Goal: Transaction & Acquisition: Purchase product/service

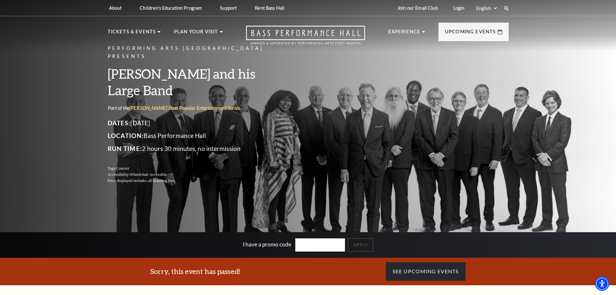
scroll to position [32, 0]
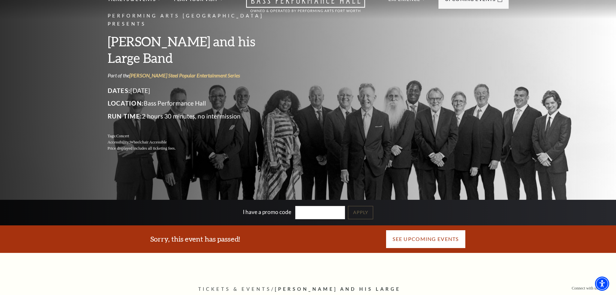
click at [439, 238] on link "See Upcoming Events" at bounding box center [426, 239] width 80 height 18
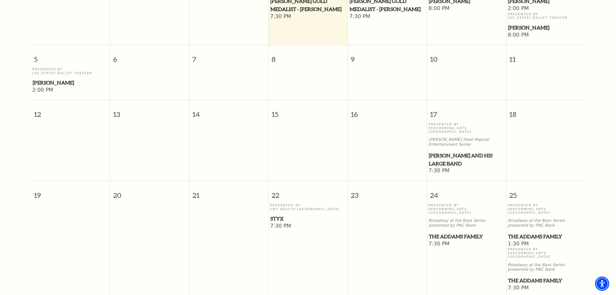
scroll to position [284, 0]
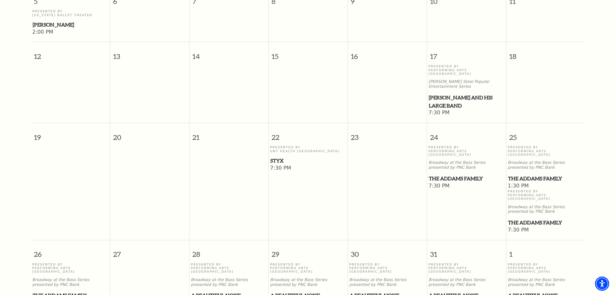
click at [454, 94] on span "[PERSON_NAME] and his Large Band" at bounding box center [466, 102] width 75 height 16
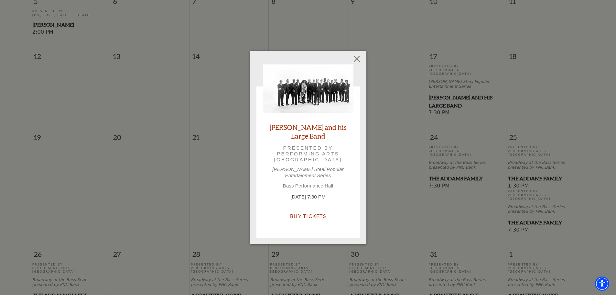
click at [303, 216] on link "Buy Tickets" at bounding box center [308, 216] width 62 height 18
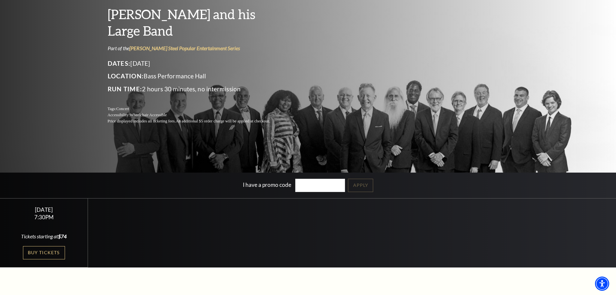
scroll to position [52, 0]
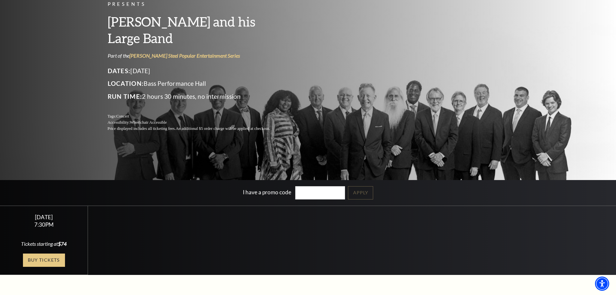
click at [53, 260] on link "Buy Tickets" at bounding box center [44, 259] width 42 height 13
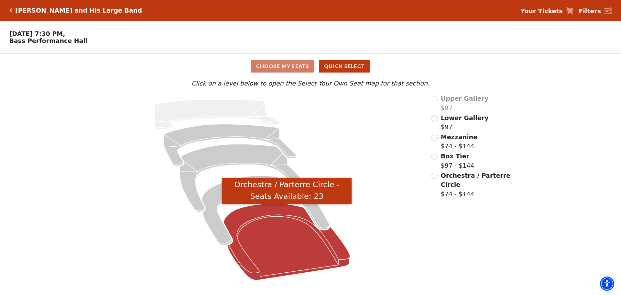
click at [258, 223] on icon "Orchestra / Parterre Circle - Seats Available: 23" at bounding box center [287, 242] width 127 height 76
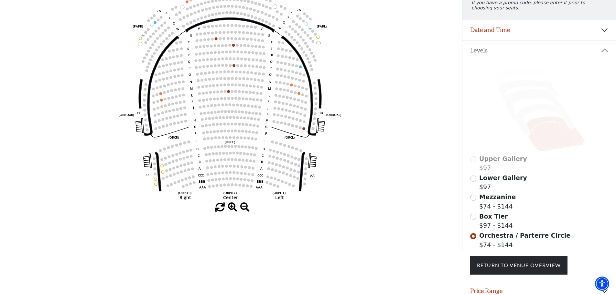
scroll to position [97, 0]
click at [474, 219] on input "Box Tier$97 - $144\a" at bounding box center [473, 216] width 6 height 6
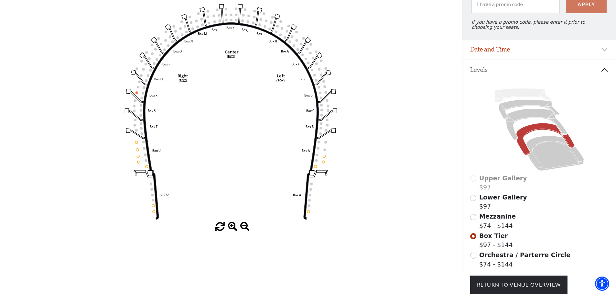
scroll to position [95, 0]
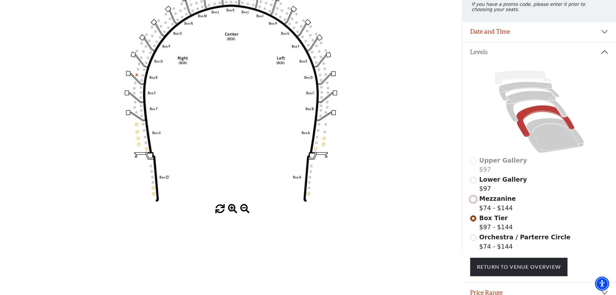
click at [473, 202] on input "Mezzanine$74 - $144\a" at bounding box center [473, 199] width 6 height 6
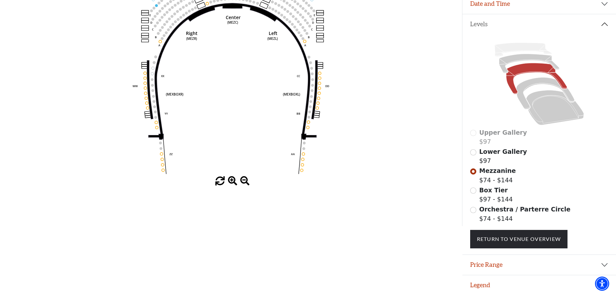
scroll to position [127, 0]
click at [499, 190] on span "Box Tier" at bounding box center [494, 189] width 28 height 7
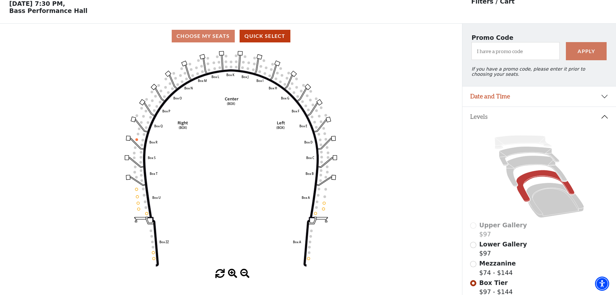
scroll to position [62, 0]
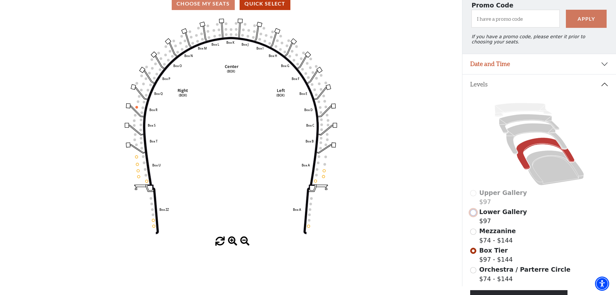
click at [473, 214] on input "Lower Gallery$97\a" at bounding box center [473, 212] width 6 height 6
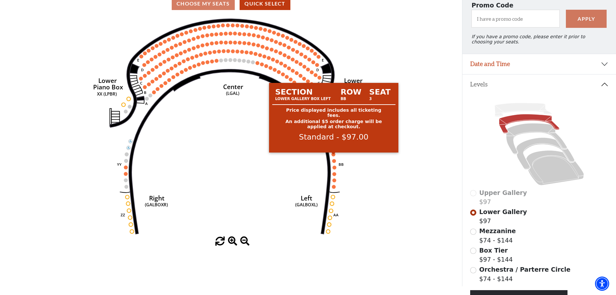
click at [334, 156] on circle at bounding box center [334, 154] width 4 height 4
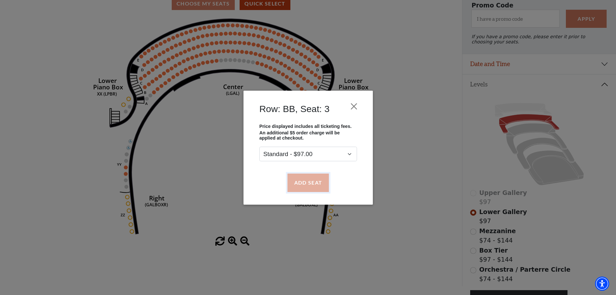
click at [315, 182] on button "Add Seat" at bounding box center [307, 182] width 41 height 18
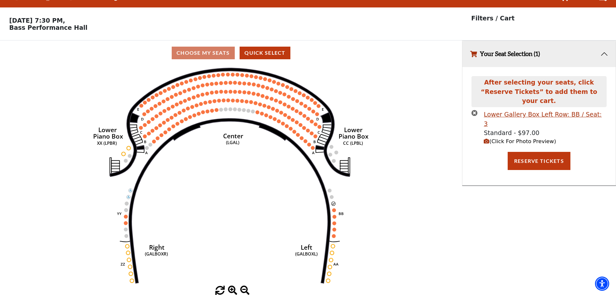
scroll to position [0, 0]
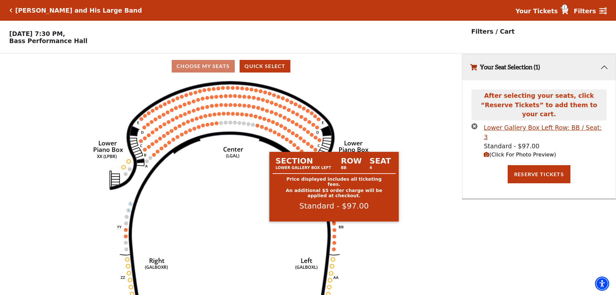
click at [333, 225] on circle at bounding box center [335, 223] width 4 height 4
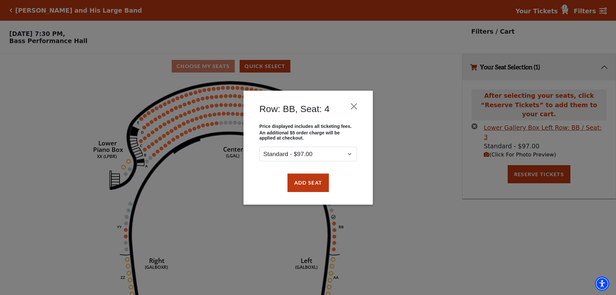
click at [335, 226] on div "Row: BB, Seat: 4 Price displayed includes all ticketing fees. An additional $5 …" at bounding box center [308, 147] width 616 height 295
click at [302, 180] on button "Add Seat" at bounding box center [307, 182] width 41 height 18
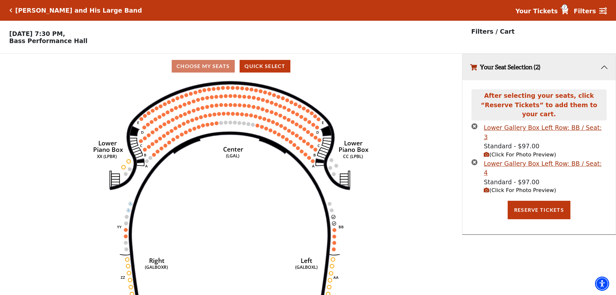
scroll to position [16, 0]
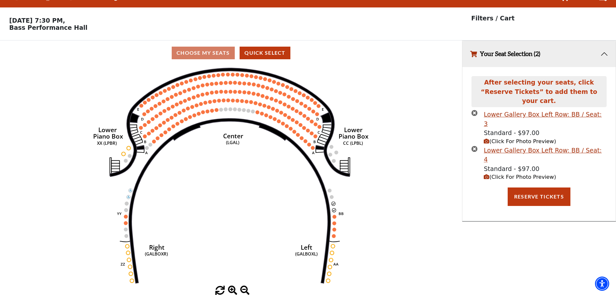
click at [487, 174] on icon "(Click For Photo Preview)" at bounding box center [487, 177] width 6 height 6
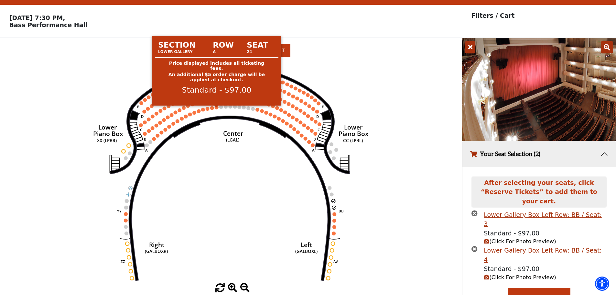
click at [218, 109] on circle at bounding box center [217, 107] width 4 height 4
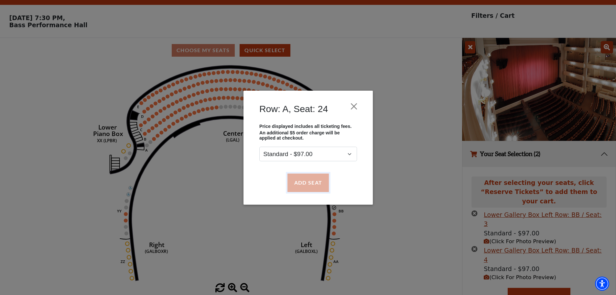
click at [316, 184] on button "Add Seat" at bounding box center [307, 182] width 41 height 18
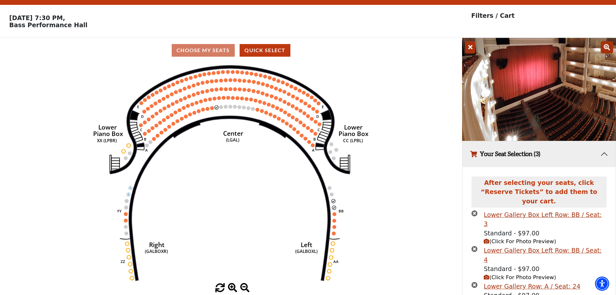
scroll to position [28, 0]
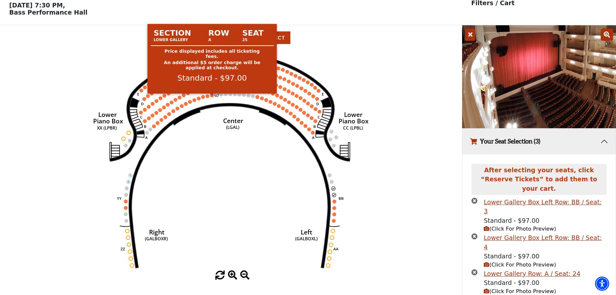
click at [213, 97] on circle at bounding box center [212, 96] width 4 height 4
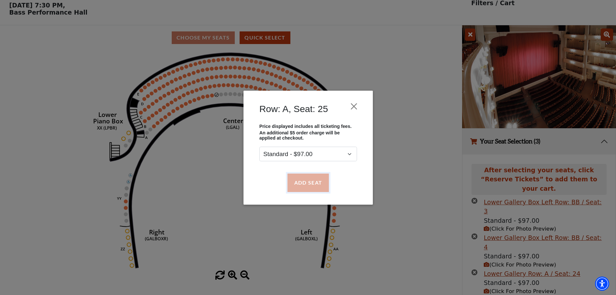
click at [315, 185] on button "Add Seat" at bounding box center [307, 182] width 41 height 18
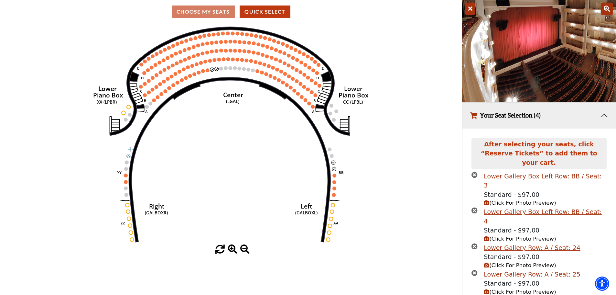
scroll to position [55, 0]
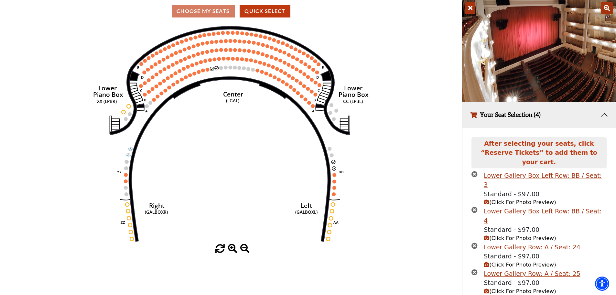
click at [533, 242] on div "Lower Gallery Row: A / Seat: 24" at bounding box center [532, 246] width 97 height 9
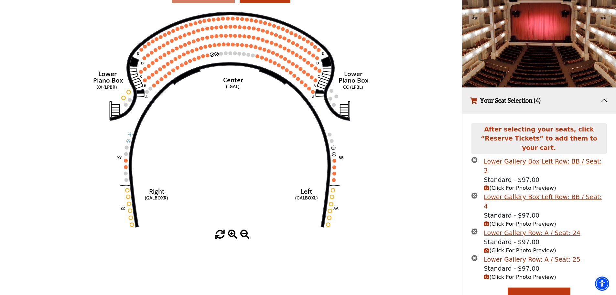
scroll to position [71, 0]
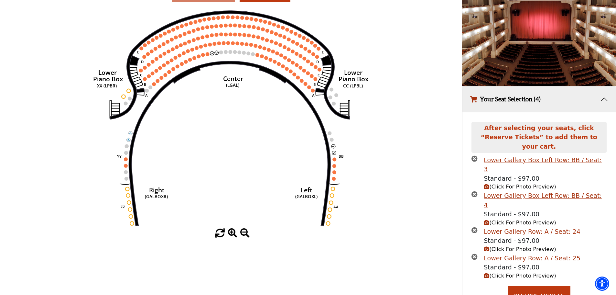
click at [518, 227] on div "Lower Gallery Row: A / Seat: 24" at bounding box center [532, 231] width 97 height 9
click at [524, 155] on div "Lower Gallery Box Left Row: BB / Seat: 3" at bounding box center [545, 164] width 123 height 18
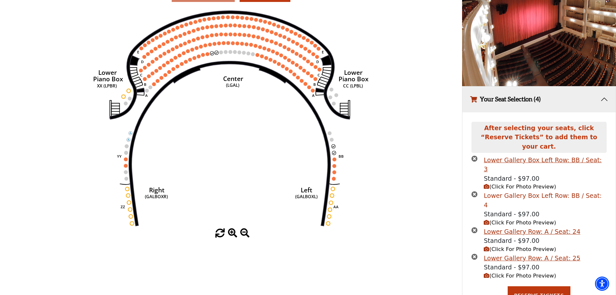
click at [528, 191] on div "Lower Gallery Box Left Row: BB / Seat: 4" at bounding box center [545, 200] width 123 height 18
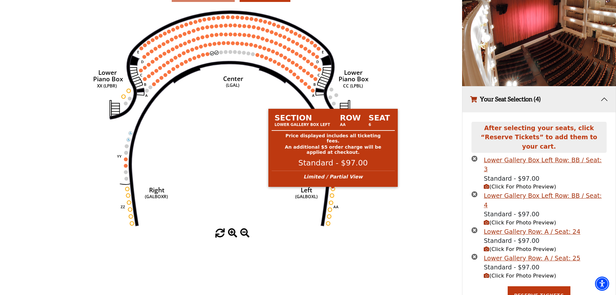
click at [333, 191] on circle at bounding box center [333, 189] width 4 height 4
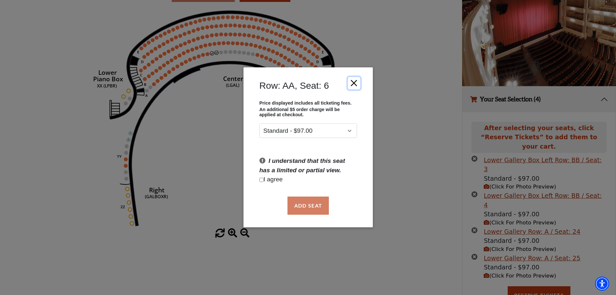
click at [351, 82] on button "Close" at bounding box center [354, 83] width 12 height 12
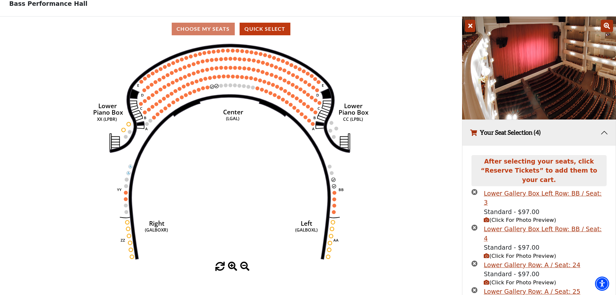
scroll to position [6, 0]
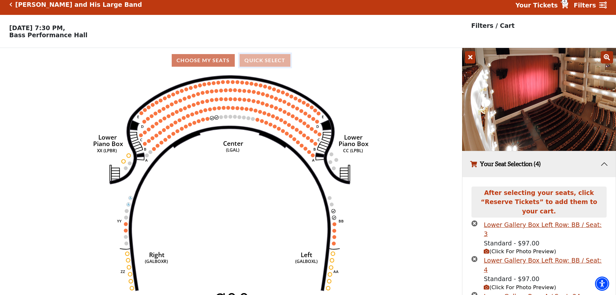
click at [255, 63] on button "Quick Select" at bounding box center [265, 60] width 51 height 13
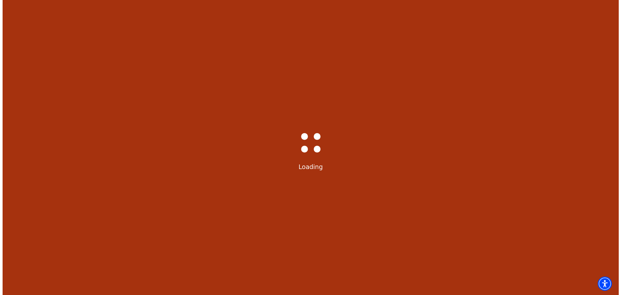
scroll to position [0, 0]
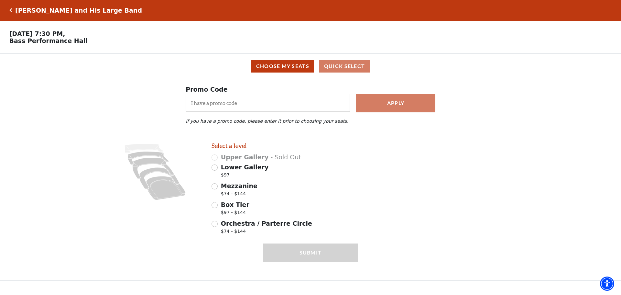
click at [257, 171] on span "Lower Gallery" at bounding box center [245, 166] width 48 height 7
click at [218, 171] on input "Lower Gallery $97" at bounding box center [215, 167] width 6 height 6
radio input "true"
click at [244, 189] on span "Mezzanine" at bounding box center [239, 185] width 37 height 7
click at [218, 189] on input "Mezzanine $74 - $144" at bounding box center [215, 186] width 6 height 6
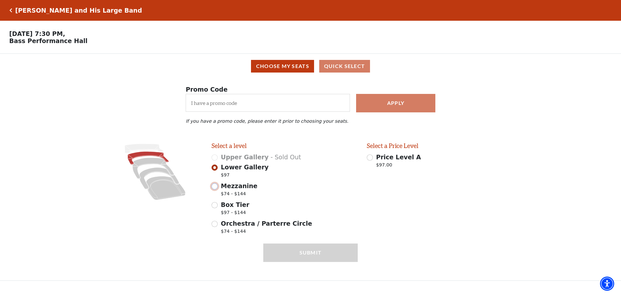
radio input "true"
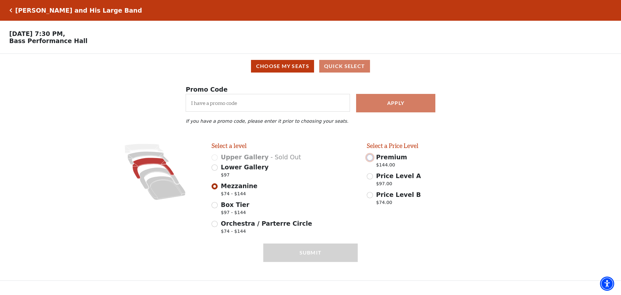
click at [370, 160] on input "Premium $144.00" at bounding box center [370, 157] width 6 height 6
radio input "true"
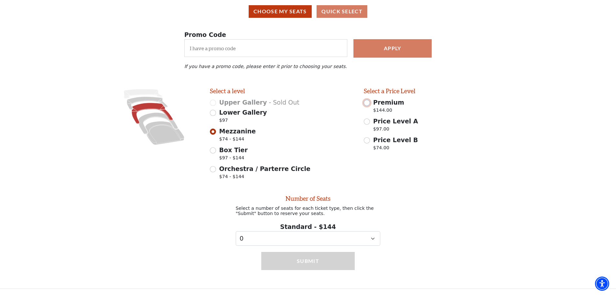
scroll to position [60, 0]
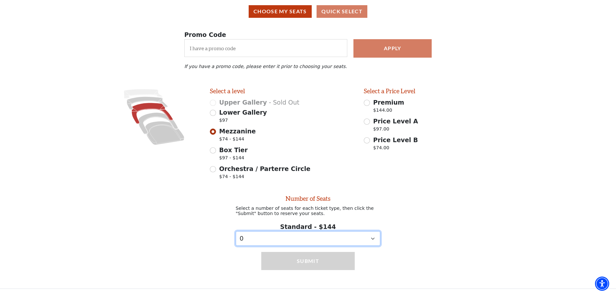
click at [356, 237] on select "0 1 2 3 4 5" at bounding box center [308, 238] width 145 height 15
select select "2"
click at [236, 231] on select "0 1 2 3 4 5" at bounding box center [308, 238] width 145 height 15
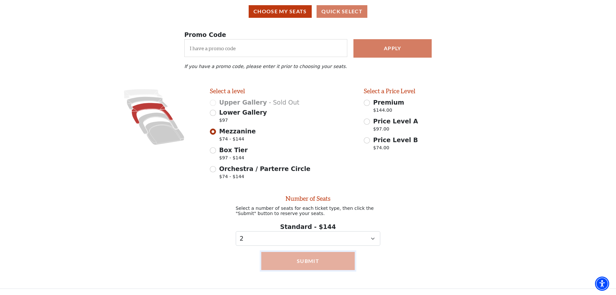
click at [310, 263] on button "Submit" at bounding box center [308, 261] width 94 height 18
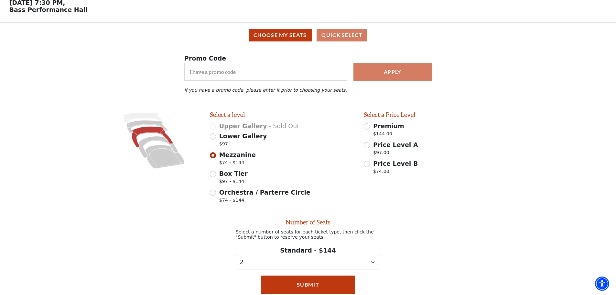
scroll to position [30, 0]
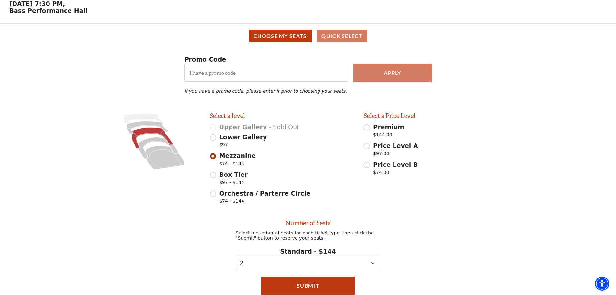
click at [370, 149] on div "Price Level A $97.00" at bounding box center [436, 150] width 145 height 18
click at [368, 149] on input "Price Level A $97.00" at bounding box center [367, 146] width 6 height 6
radio input "true"
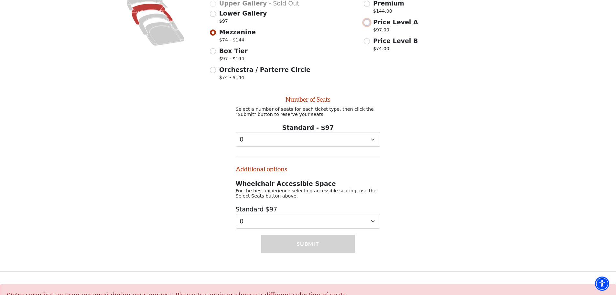
scroll to position [178, 0]
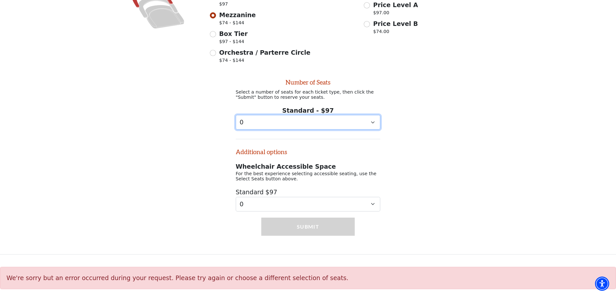
click at [341, 122] on select "0 1 2 3 4 5 6 7 8 9" at bounding box center [308, 122] width 145 height 15
select select "2"
click at [236, 115] on select "0 1 2 3 4 5 6 7 8 9" at bounding box center [308, 122] width 145 height 15
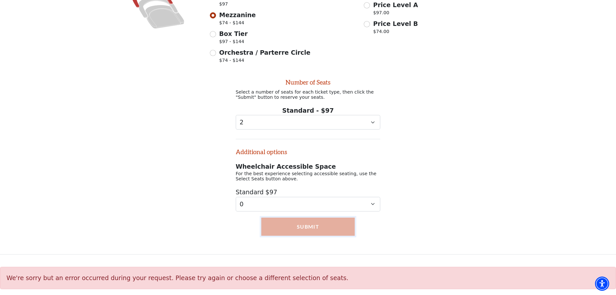
click at [331, 225] on button "Submit" at bounding box center [308, 226] width 94 height 18
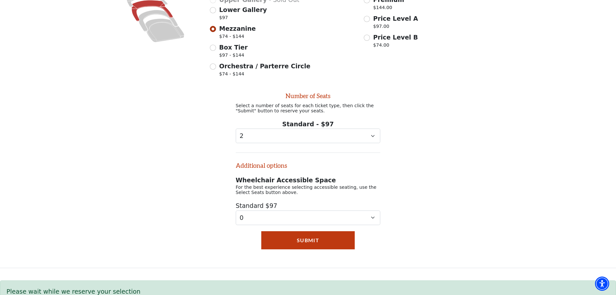
scroll to position [146, 0]
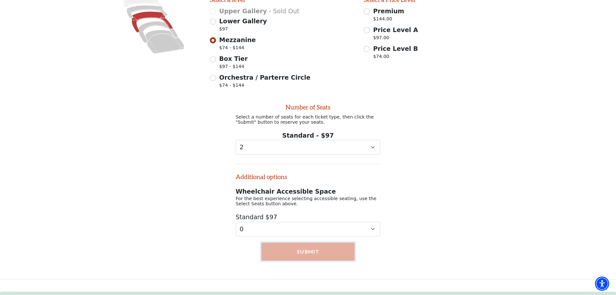
click at [345, 257] on button "Submit" at bounding box center [308, 251] width 94 height 18
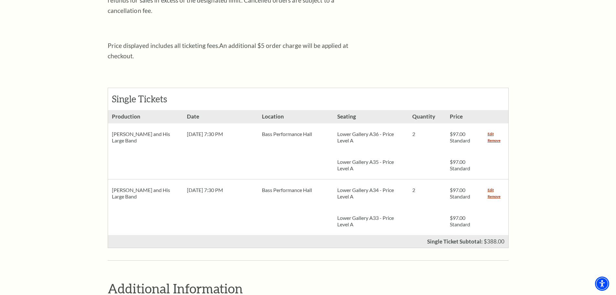
scroll to position [259, 0]
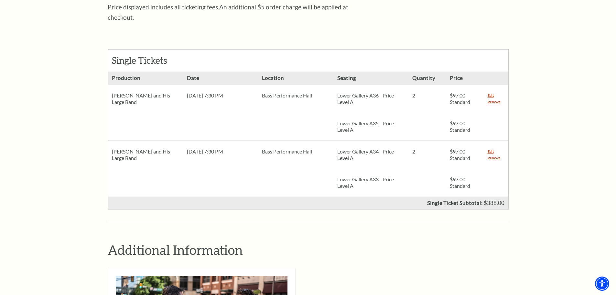
click at [154, 143] on div "[PERSON_NAME] and His Large Band" at bounding box center [145, 155] width 75 height 28
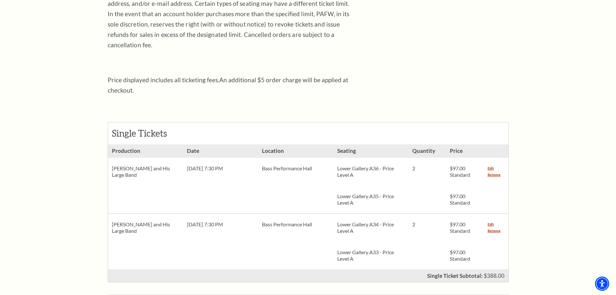
scroll to position [194, 0]
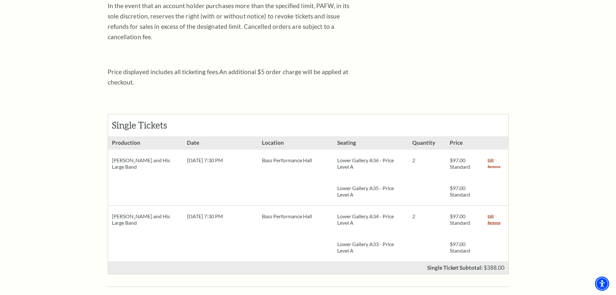
click at [490, 163] on link "Remove" at bounding box center [494, 166] width 13 height 6
click at [494, 163] on link "Remove" at bounding box center [494, 166] width 13 height 6
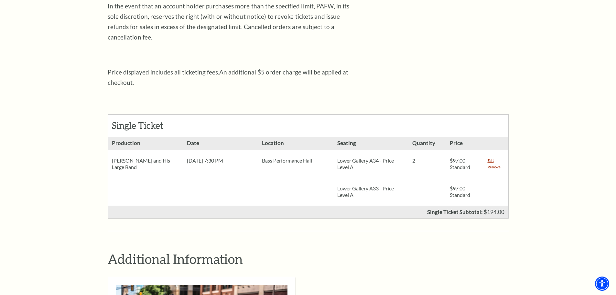
scroll to position [194, 0]
click at [495, 163] on link "Remove" at bounding box center [494, 166] width 13 height 6
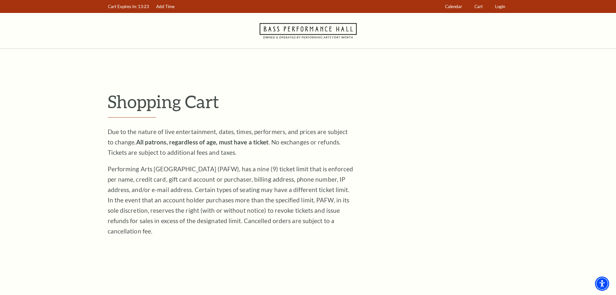
click at [296, 29] on icon "Navigate to Bass Performance Hall homepage" at bounding box center [308, 31] width 97 height 36
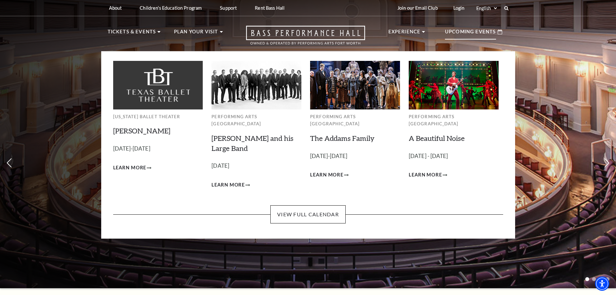
click at [269, 92] on img at bounding box center [257, 85] width 90 height 48
click at [248, 104] on img at bounding box center [257, 85] width 90 height 48
click at [249, 93] on img at bounding box center [257, 85] width 90 height 48
click at [232, 88] on img at bounding box center [257, 85] width 90 height 48
click at [221, 181] on span "Learn More" at bounding box center [228, 185] width 33 height 8
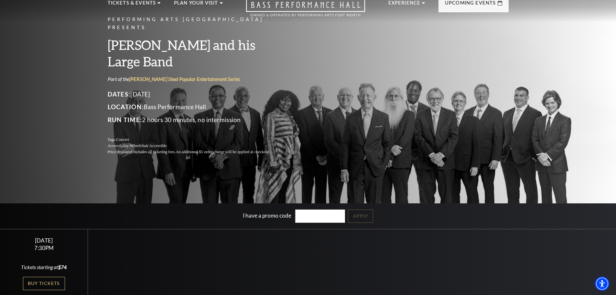
scroll to position [97, 0]
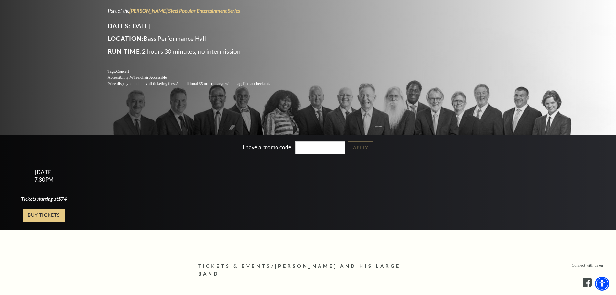
click at [51, 214] on link "Buy Tickets" at bounding box center [44, 214] width 42 height 13
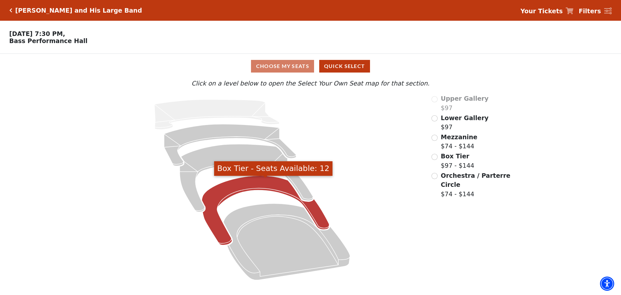
click at [245, 186] on icon "Box Tier - Seats Available: 12" at bounding box center [265, 211] width 127 height 70
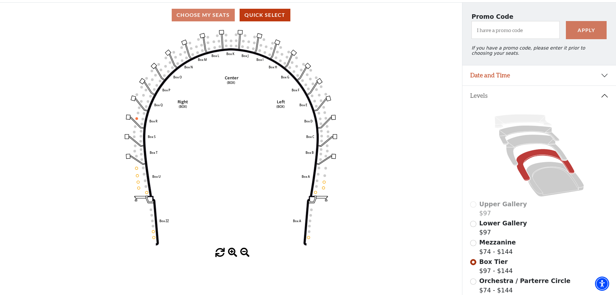
scroll to position [95, 0]
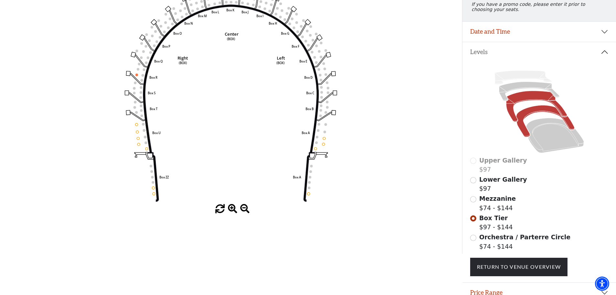
click at [524, 100] on icon at bounding box center [536, 106] width 61 height 31
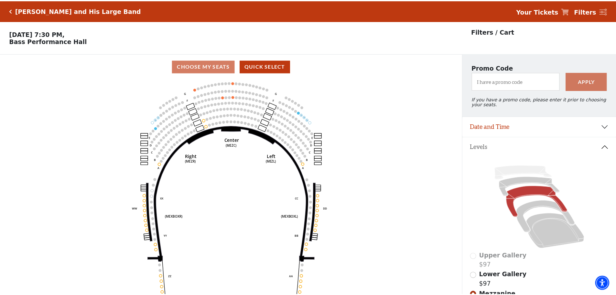
scroll to position [30, 0]
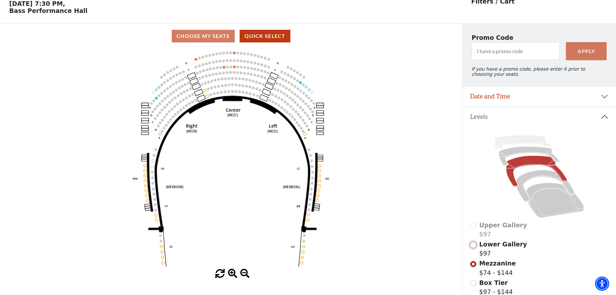
click at [473, 248] on input "Lower Gallery$97\a" at bounding box center [473, 245] width 6 height 6
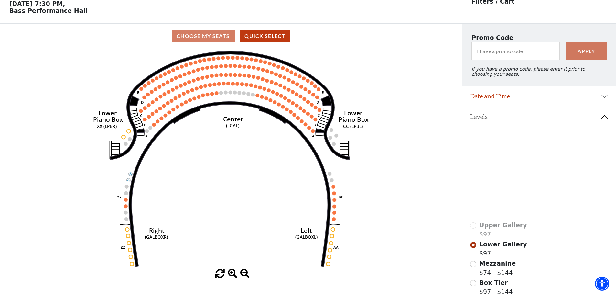
click at [530, 167] on icon at bounding box center [536, 171] width 61 height 31
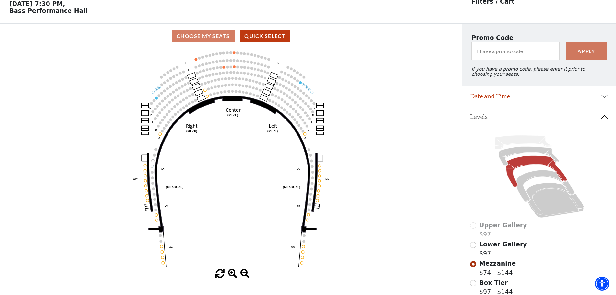
click at [504, 248] on span "Lower Gallery" at bounding box center [504, 243] width 48 height 7
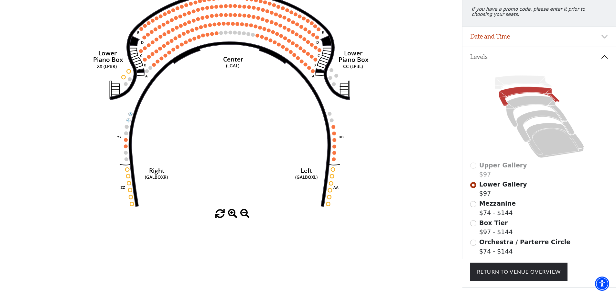
scroll to position [95, 0]
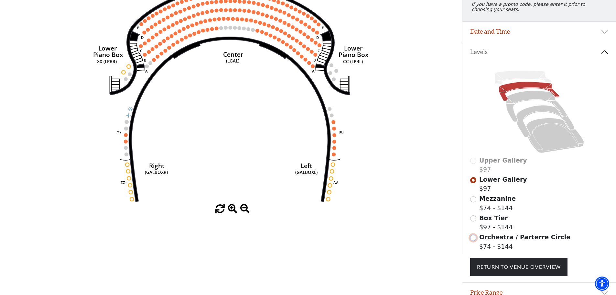
click at [475, 241] on input "Orchestra / Parterre Circle$74 - $144\a" at bounding box center [473, 238] width 6 height 6
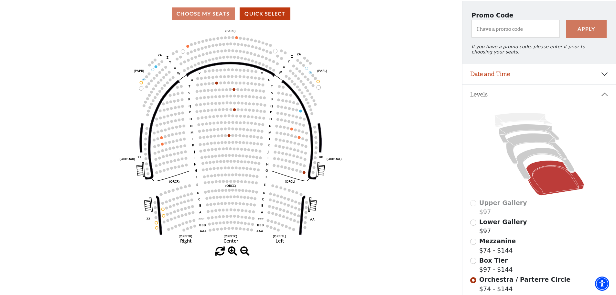
scroll to position [62, 0]
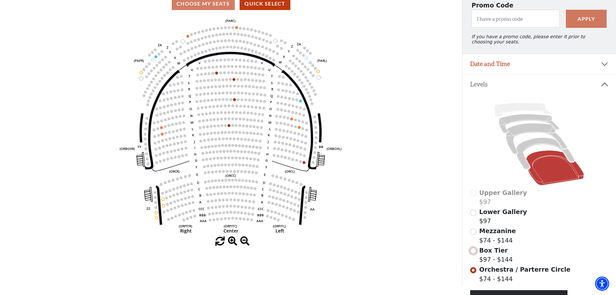
click at [474, 254] on input "Box Tier$97 - $144\a" at bounding box center [473, 251] width 6 height 6
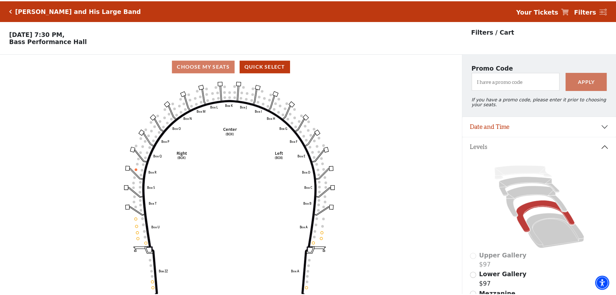
scroll to position [30, 0]
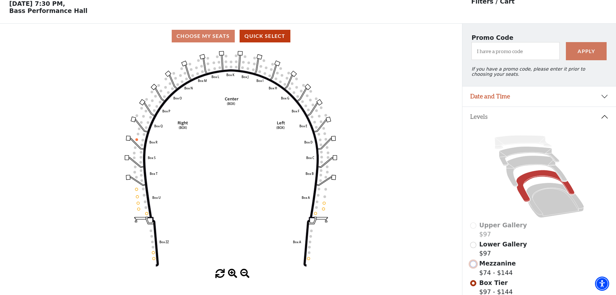
click at [472, 267] on input "Mezzanine$74 - $144\a" at bounding box center [473, 264] width 6 height 6
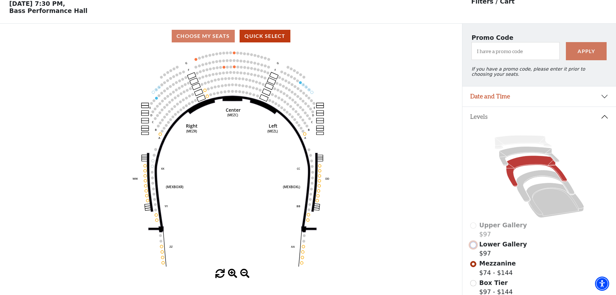
click at [475, 247] on input "Lower Gallery$97\a" at bounding box center [473, 245] width 6 height 6
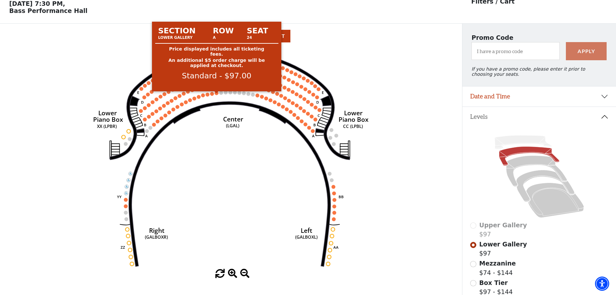
click at [215, 94] on circle at bounding box center [217, 93] width 4 height 4
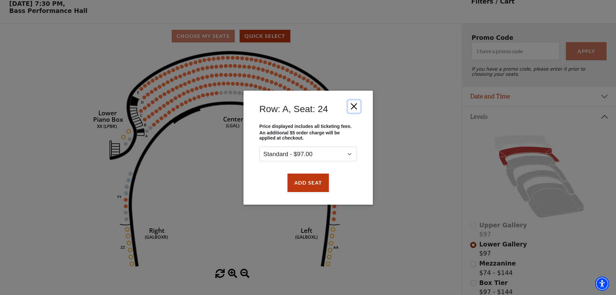
click at [353, 105] on button "Close" at bounding box center [354, 106] width 12 height 12
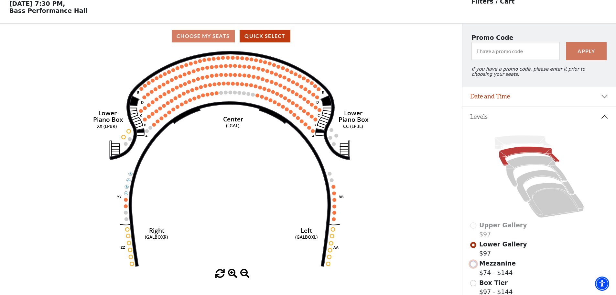
click at [474, 267] on input "Mezzanine$74 - $144\a" at bounding box center [473, 264] width 6 height 6
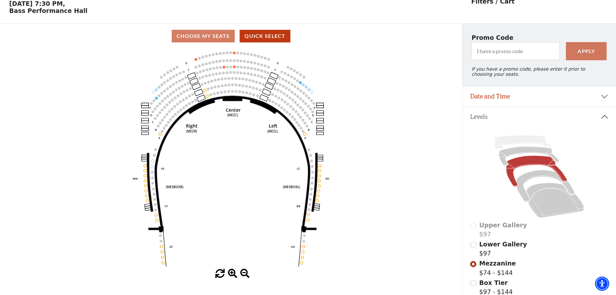
click at [477, 249] on div "Lower Gallery $97" at bounding box center [539, 248] width 138 height 18
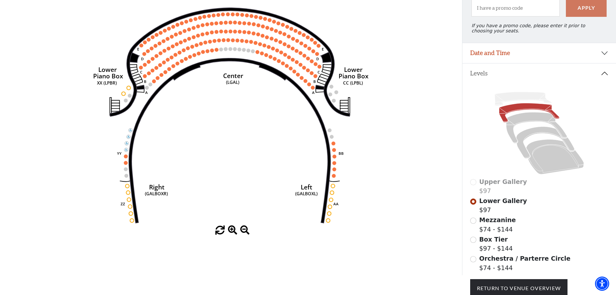
scroll to position [62, 0]
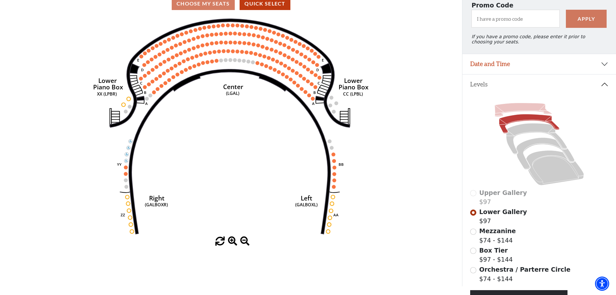
click at [513, 113] on icon at bounding box center [523, 110] width 57 height 14
click at [521, 121] on icon at bounding box center [529, 123] width 60 height 19
click at [529, 131] on icon at bounding box center [536, 138] width 61 height 31
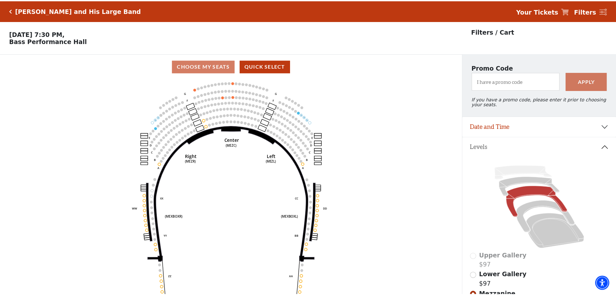
scroll to position [30, 0]
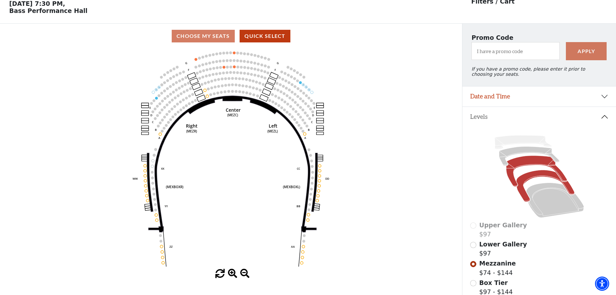
click at [535, 180] on icon at bounding box center [545, 186] width 58 height 32
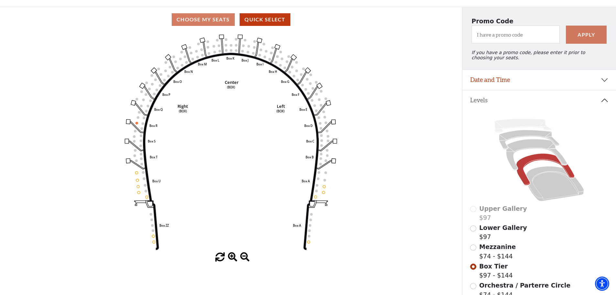
scroll to position [62, 0]
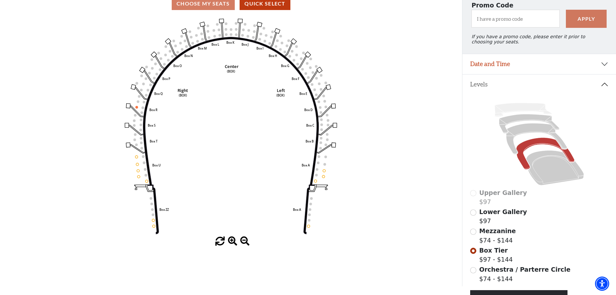
click at [477, 277] on div "Orchestra / Parterre Circle $74 - $144" at bounding box center [539, 274] width 138 height 18
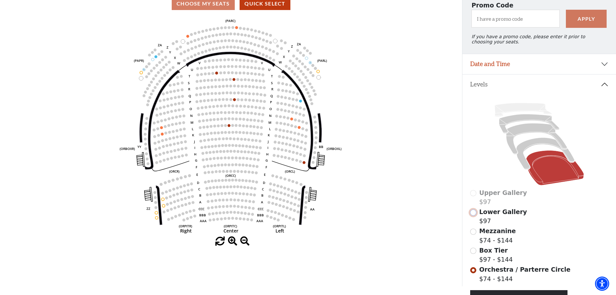
click at [474, 215] on input "Lower Gallery$97\a" at bounding box center [473, 212] width 6 height 6
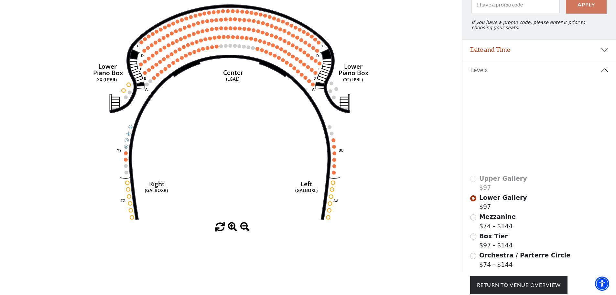
scroll to position [30, 0]
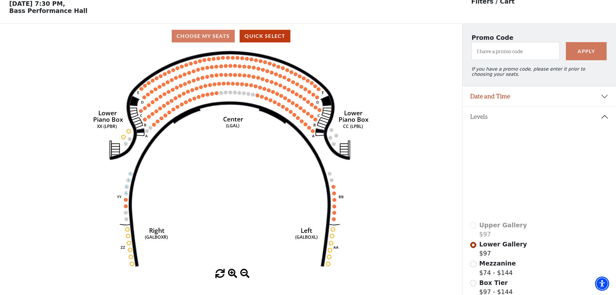
click at [237, 94] on use "Seat Selected" at bounding box center [235, 92] width 4 height 4
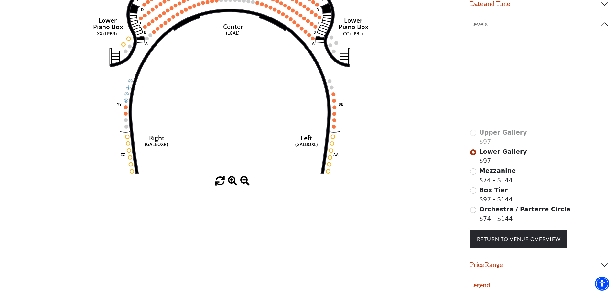
scroll to position [127, 0]
click at [476, 191] on input "Box Tier$97 - $144\a" at bounding box center [473, 190] width 6 height 6
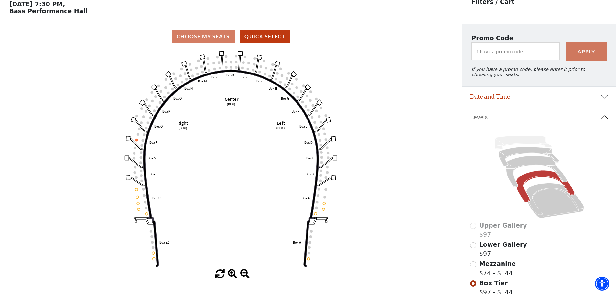
scroll to position [30, 0]
click at [472, 267] on input "Mezzanine$74 - $144\a" at bounding box center [473, 264] width 6 height 6
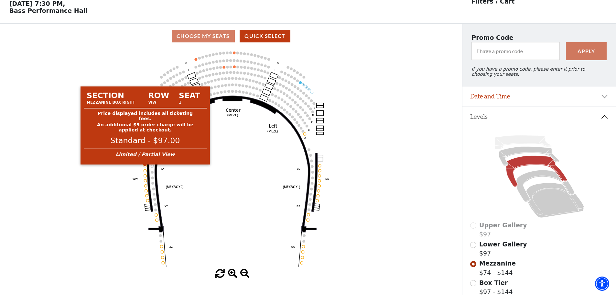
click at [145, 167] on circle at bounding box center [145, 165] width 3 height 3
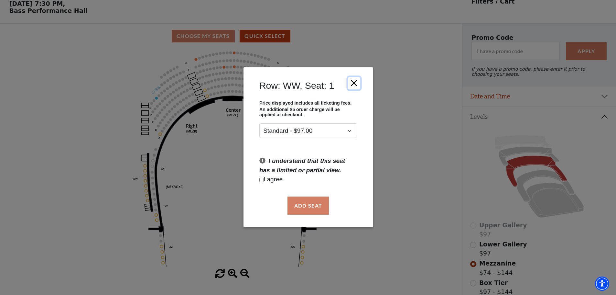
click at [354, 84] on button "Close" at bounding box center [354, 83] width 12 height 12
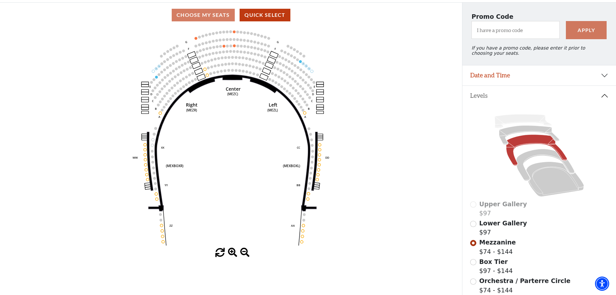
scroll to position [62, 0]
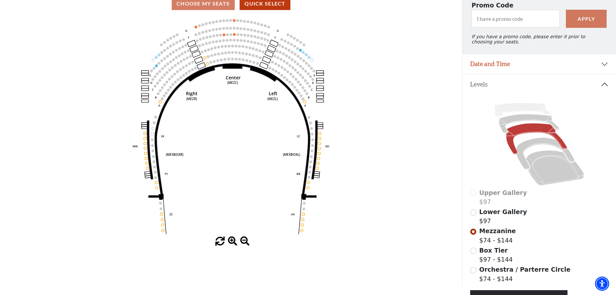
click at [491, 214] on span "Lower Gallery" at bounding box center [504, 211] width 48 height 7
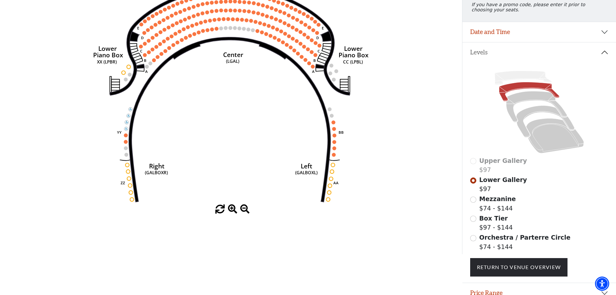
scroll to position [95, 0]
click at [488, 221] on span "Box Tier" at bounding box center [494, 217] width 28 height 7
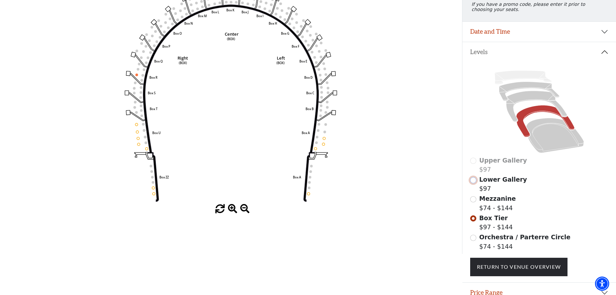
click at [475, 183] on input "Lower Gallery$97\a" at bounding box center [473, 180] width 6 height 6
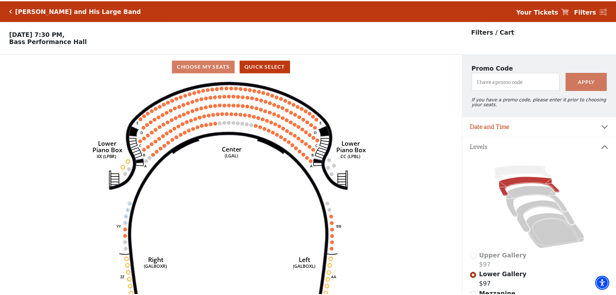
scroll to position [30, 0]
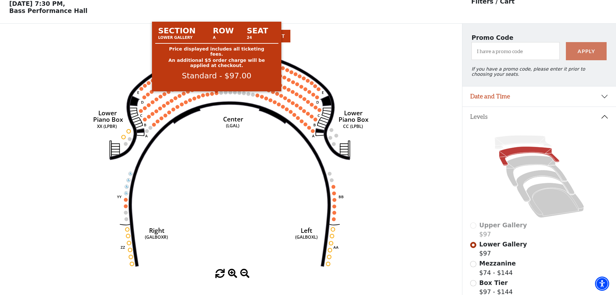
click at [217, 95] on circle at bounding box center [217, 93] width 4 height 4
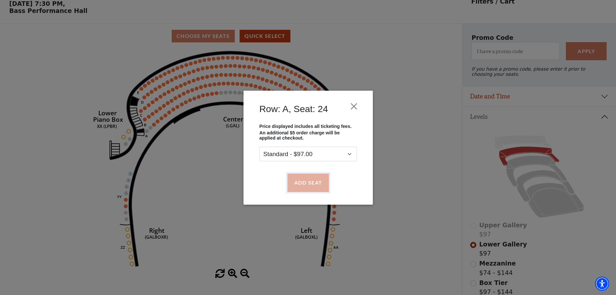
click at [304, 185] on button "Add Seat" at bounding box center [307, 182] width 41 height 18
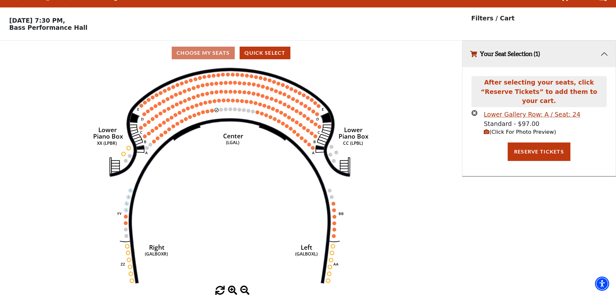
scroll to position [0, 0]
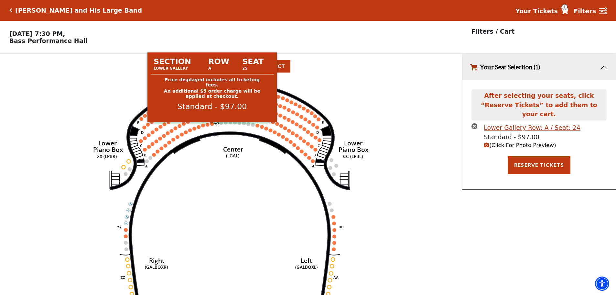
click at [212, 126] on circle at bounding box center [212, 124] width 4 height 4
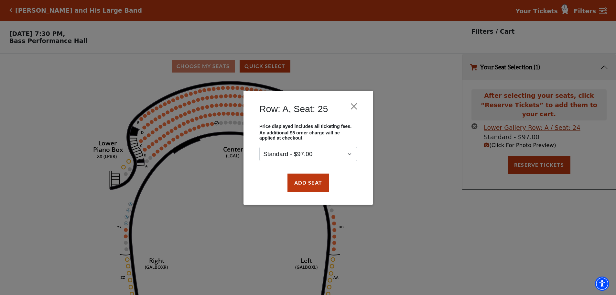
click at [211, 127] on div "Row: A, Seat: 25 Price displayed includes all ticketing fees. An additional $5 …" at bounding box center [308, 147] width 616 height 295
click at [311, 178] on button "Add Seat" at bounding box center [307, 182] width 41 height 18
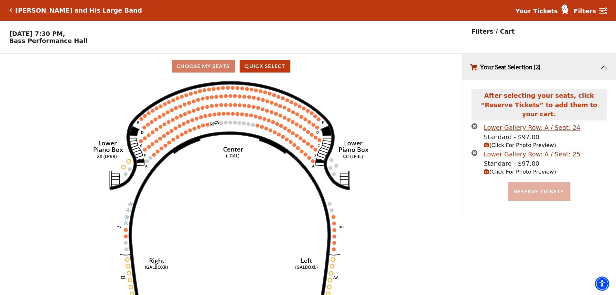
scroll to position [16, 0]
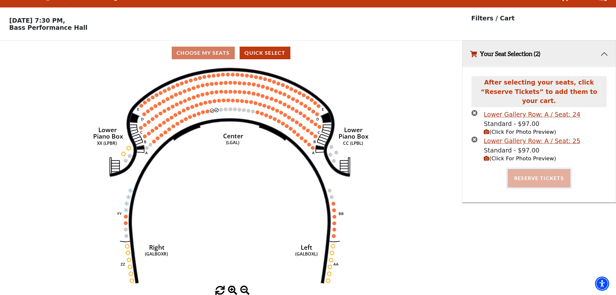
click at [560, 171] on button "Reserve Tickets" at bounding box center [539, 178] width 63 height 18
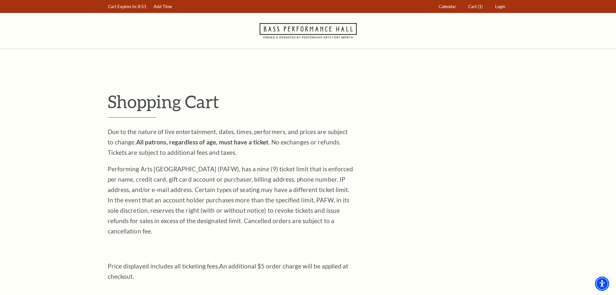
click at [289, 30] on icon "Navigate to Bass Performance Hall homepage" at bounding box center [308, 31] width 97 height 36
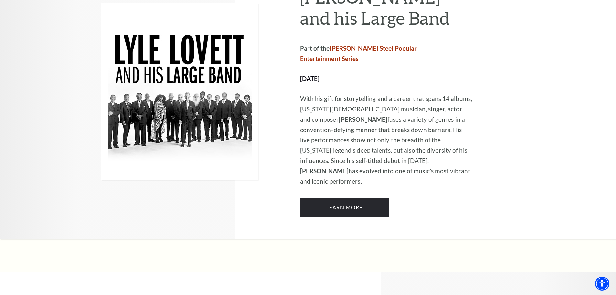
scroll to position [388, 0]
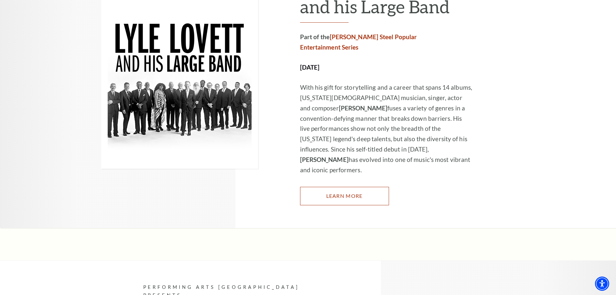
click at [345, 187] on link "Learn More" at bounding box center [344, 196] width 89 height 18
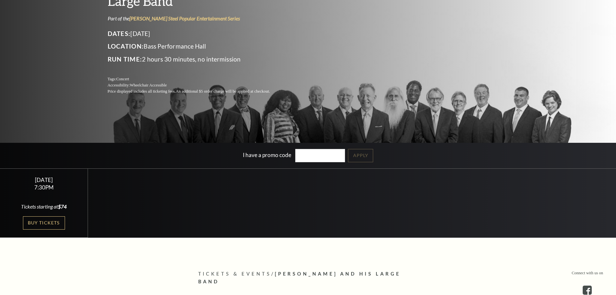
scroll to position [97, 0]
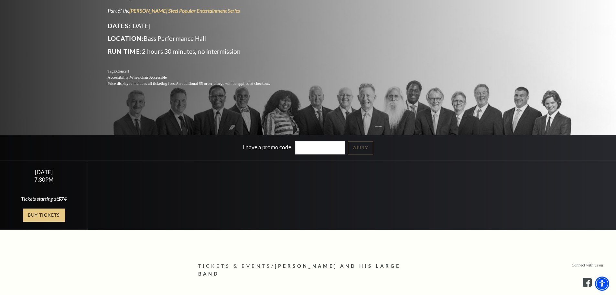
click at [41, 213] on link "Buy Tickets" at bounding box center [44, 214] width 42 height 13
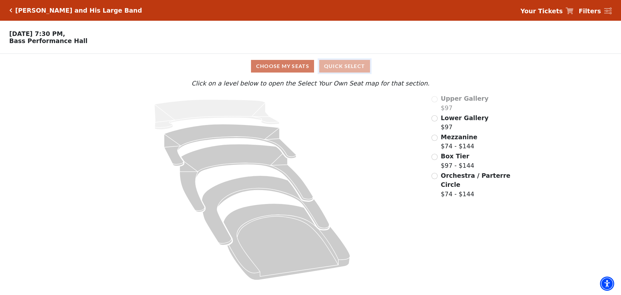
click at [351, 68] on button "Quick Select" at bounding box center [344, 66] width 51 height 13
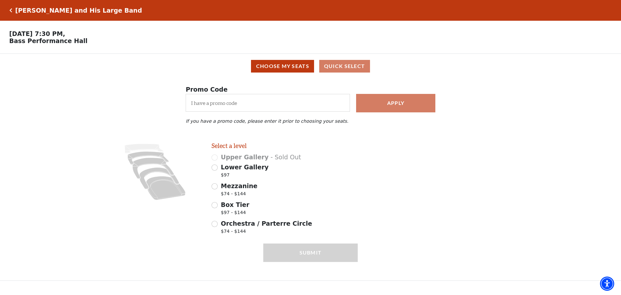
click at [231, 171] on span "Lower Gallery" at bounding box center [245, 166] width 48 height 7
click at [218, 171] on input "Lower Gallery $97" at bounding box center [215, 167] width 6 height 6
radio input "true"
click at [232, 189] on span "Mezzanine" at bounding box center [239, 185] width 37 height 7
click at [218, 189] on input "Mezzanine $74 - $144" at bounding box center [215, 186] width 6 height 6
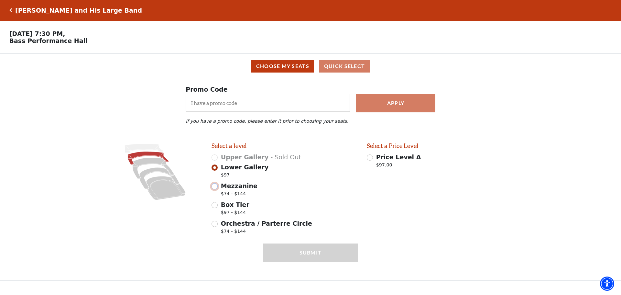
radio input "true"
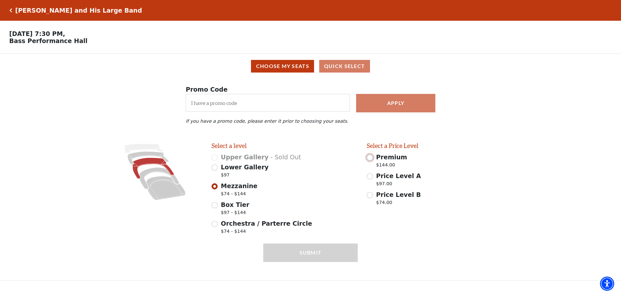
click at [372, 160] on input "Premium $144.00" at bounding box center [370, 157] width 6 height 6
radio input "true"
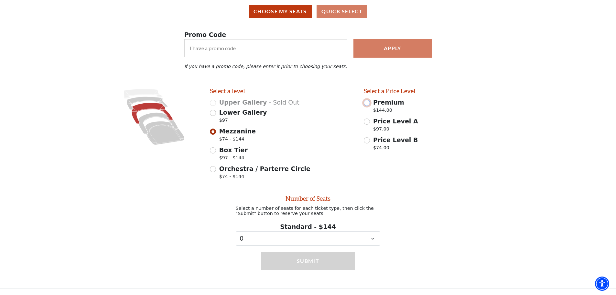
scroll to position [60, 0]
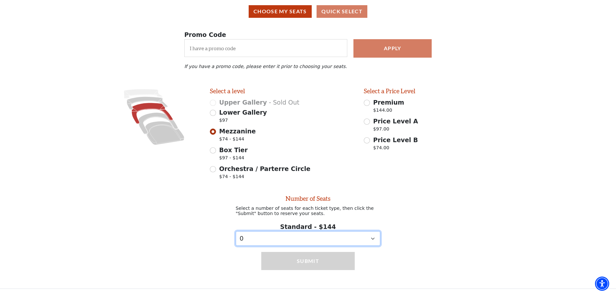
click at [325, 240] on select "0 1 2 3 4 5" at bounding box center [308, 238] width 145 height 15
select select "2"
click at [236, 231] on select "0 1 2 3 4 5" at bounding box center [308, 238] width 145 height 15
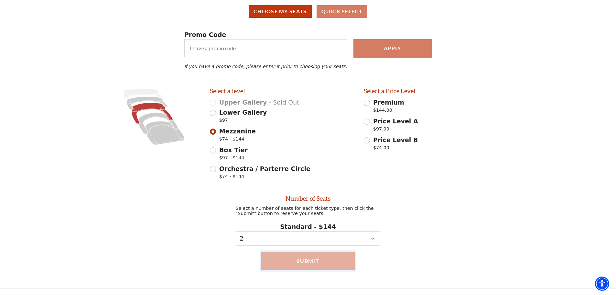
click at [312, 264] on button "Submit" at bounding box center [308, 261] width 94 height 18
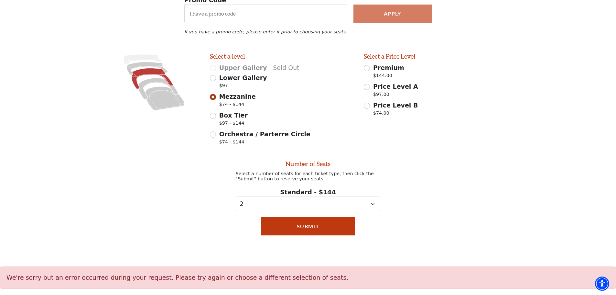
scroll to position [95, 0]
click at [367, 85] on input "Price Level A $97.00" at bounding box center [367, 87] width 6 height 6
radio input "true"
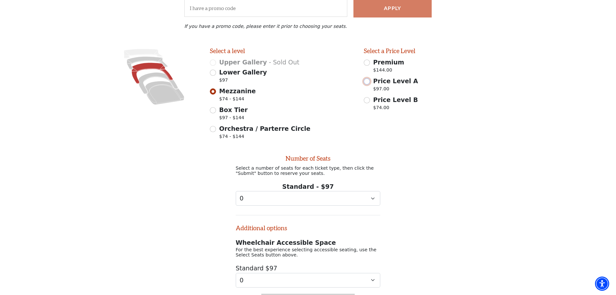
scroll to position [178, 0]
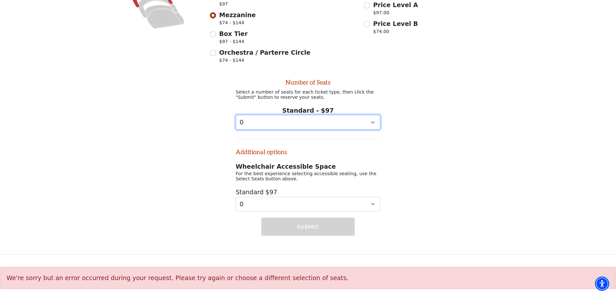
click at [333, 121] on select "0 1 2 3 4 5 6 7 8 9" at bounding box center [308, 122] width 145 height 15
select select "2"
click at [236, 115] on select "0 1 2 3 4 5 6 7 8 9" at bounding box center [308, 122] width 145 height 15
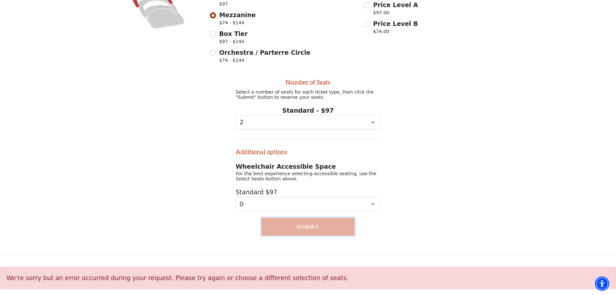
click at [317, 230] on button "Submit" at bounding box center [308, 226] width 94 height 18
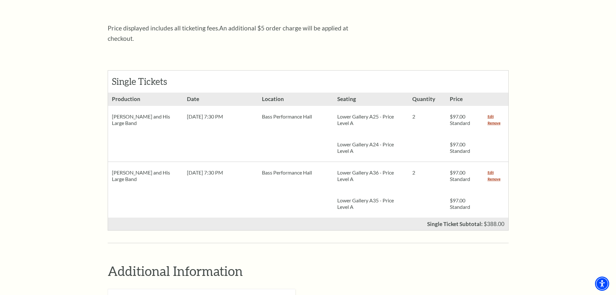
scroll to position [227, 0]
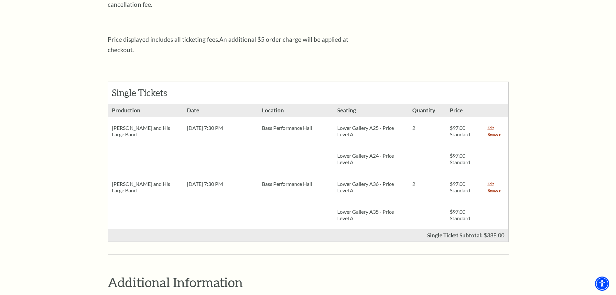
click at [133, 173] on div "[PERSON_NAME] and His Large Band" at bounding box center [145, 187] width 75 height 28
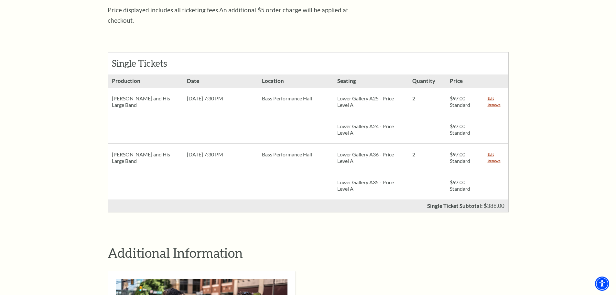
scroll to position [259, 0]
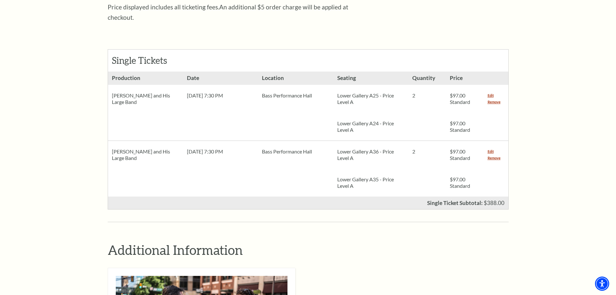
click at [367, 148] on p "Lower Gallery A36 - Price Level A" at bounding box center [370, 154] width 67 height 13
click at [491, 148] on link "Edit" at bounding box center [491, 151] width 6 height 6
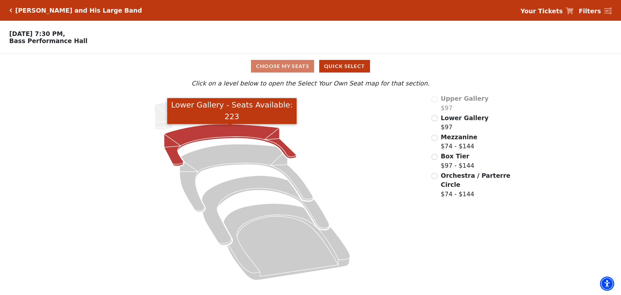
click at [223, 134] on icon "Lower Gallery - Seats Available: 223" at bounding box center [230, 145] width 132 height 42
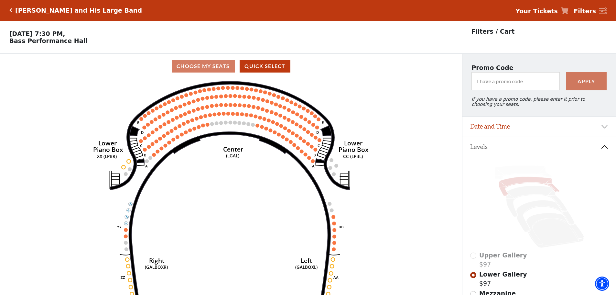
scroll to position [30, 0]
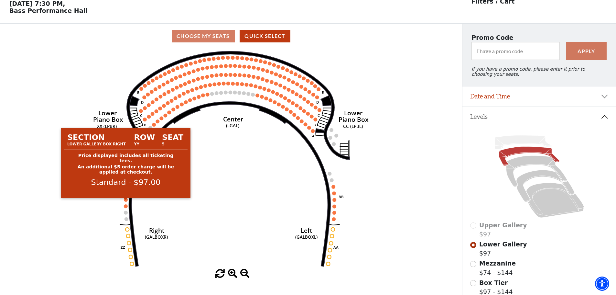
click at [126, 201] on circle at bounding box center [126, 200] width 4 height 4
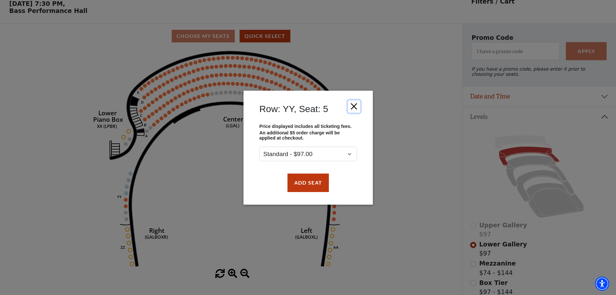
click at [353, 105] on button "Close" at bounding box center [354, 106] width 12 height 12
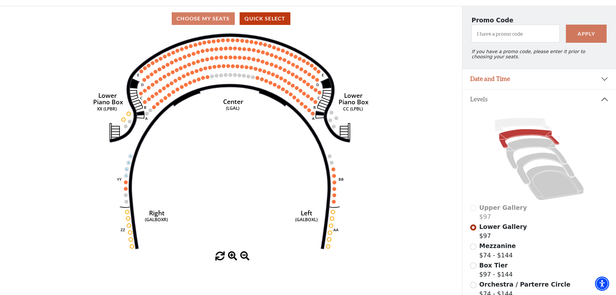
scroll to position [0, 0]
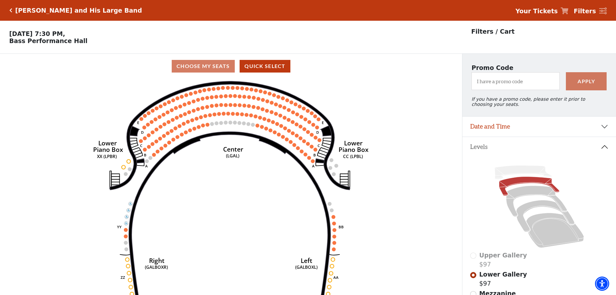
click at [555, 10] on strong "Your Tickets" at bounding box center [537, 10] width 42 height 7
click at [542, 9] on strong "Your Tickets" at bounding box center [537, 10] width 42 height 7
click at [538, 8] on strong "Your Tickets" at bounding box center [537, 10] width 42 height 7
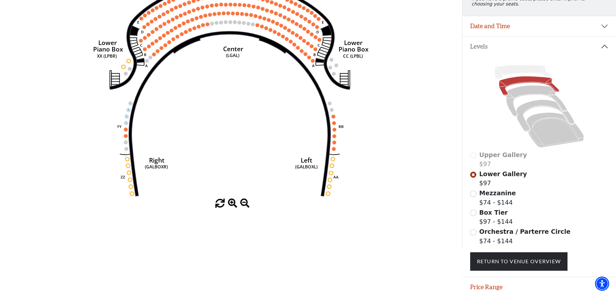
scroll to position [127, 0]
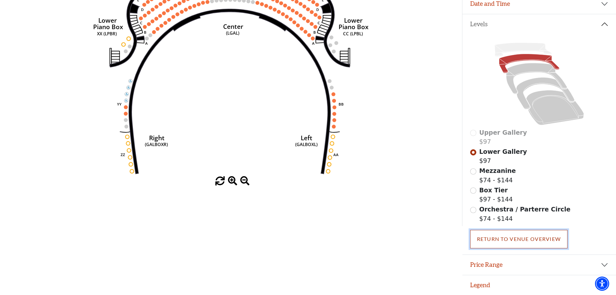
click at [526, 240] on link "Return To Venue Overview" at bounding box center [519, 239] width 98 height 18
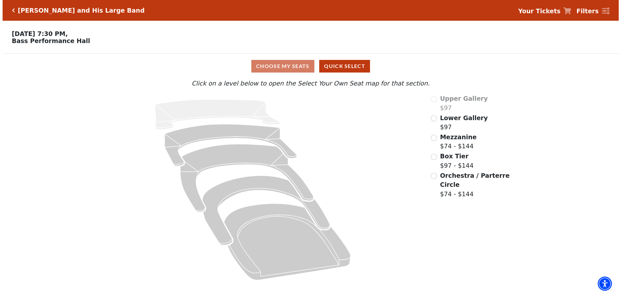
scroll to position [0, 0]
click at [560, 9] on strong "Your Tickets" at bounding box center [542, 10] width 42 height 7
click at [550, 13] on strong "Your Tickets" at bounding box center [542, 10] width 42 height 7
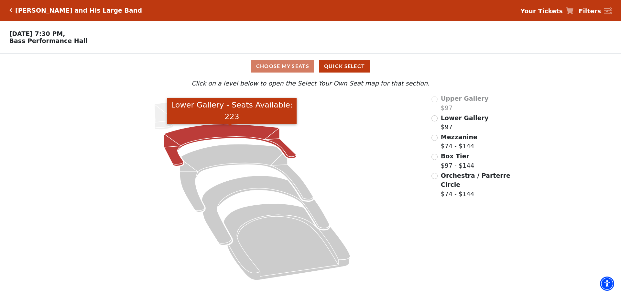
click at [254, 133] on icon "Lower Gallery - Seats Available: 223" at bounding box center [230, 145] width 132 height 42
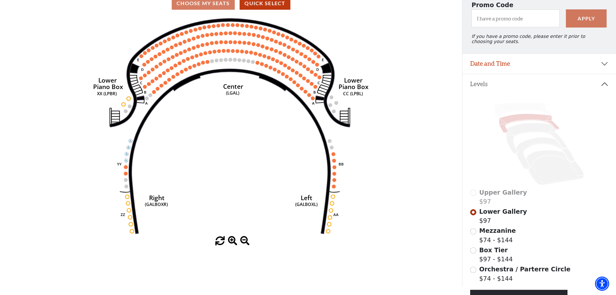
scroll to position [62, 0]
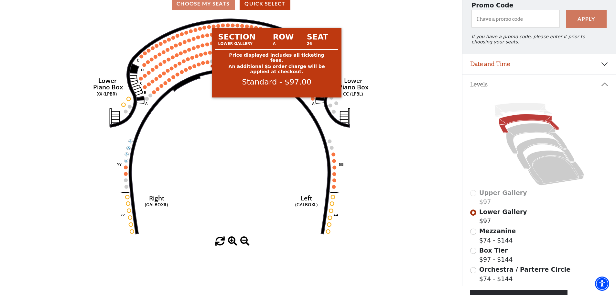
click at [209, 63] on circle at bounding box center [208, 62] width 4 height 4
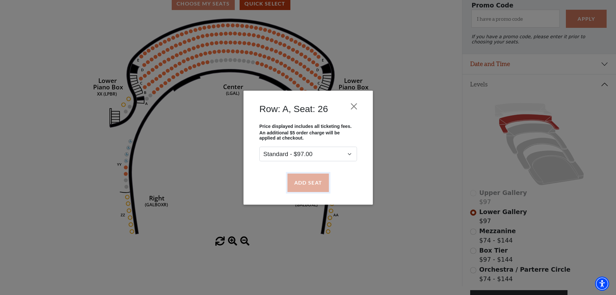
click at [300, 177] on button "Add Seat" at bounding box center [307, 182] width 41 height 18
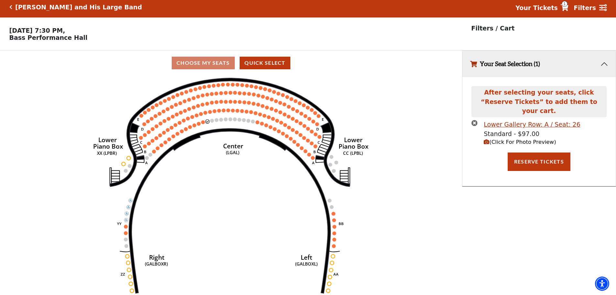
scroll to position [0, 0]
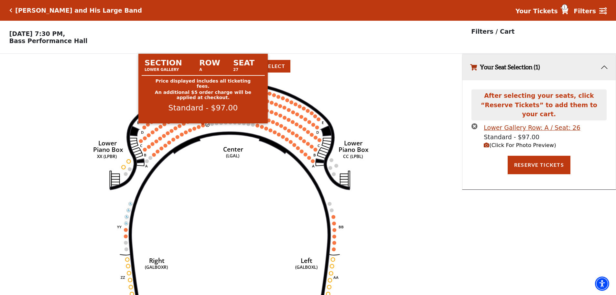
click at [202, 127] on circle at bounding box center [203, 125] width 4 height 4
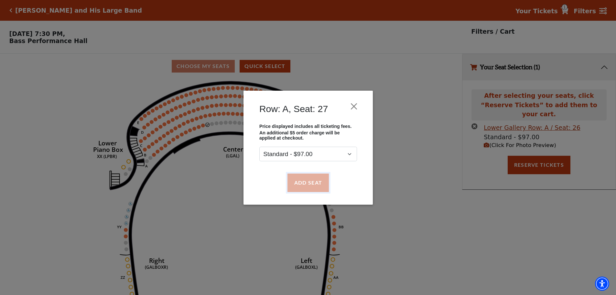
click at [298, 175] on button "Add Seat" at bounding box center [307, 182] width 41 height 18
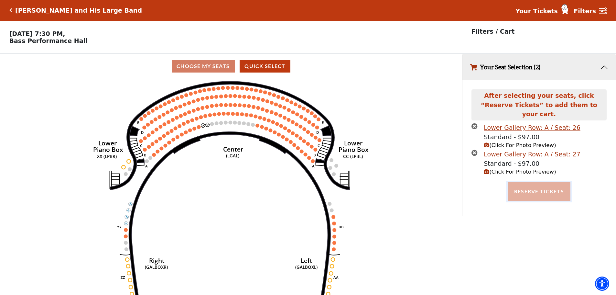
click at [539, 184] on button "Reserve Tickets" at bounding box center [539, 191] width 63 height 18
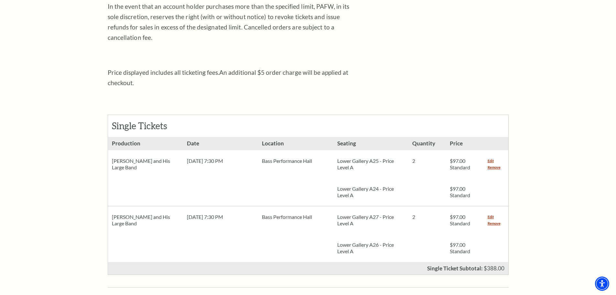
scroll to position [194, 0]
click at [496, 219] on link "Remove" at bounding box center [494, 222] width 13 height 6
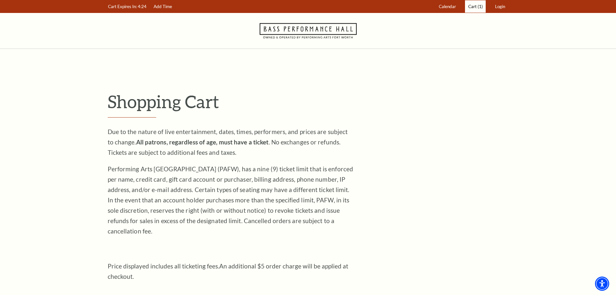
click at [474, 8] on span "Cart" at bounding box center [473, 6] width 8 height 5
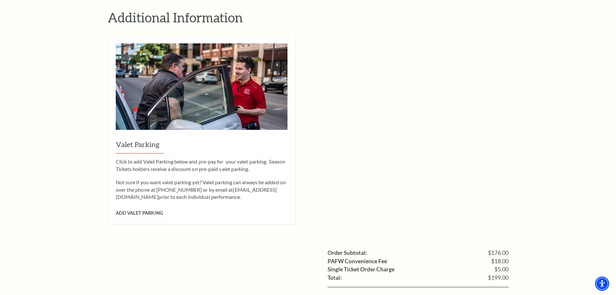
scroll to position [518, 0]
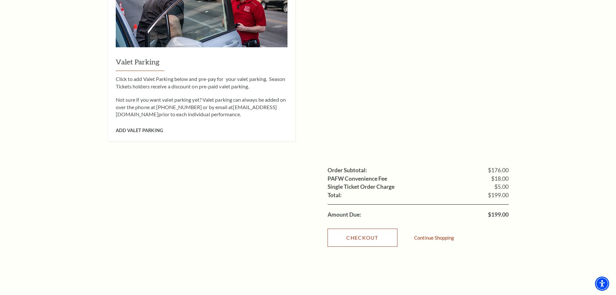
click at [372, 228] on link "Checkout" at bounding box center [363, 237] width 70 height 18
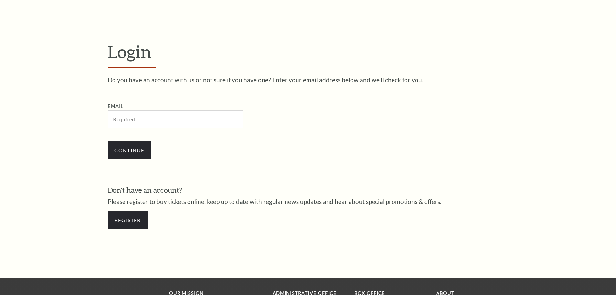
scroll to position [216, 0]
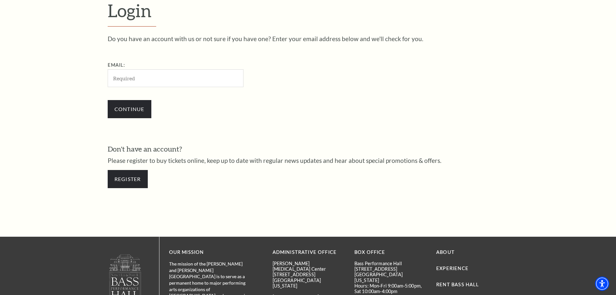
click at [127, 75] on input "Email:" at bounding box center [176, 78] width 136 height 18
type input "[EMAIL_ADDRESS][DOMAIN_NAME]"
click at [133, 113] on input "Continue" at bounding box center [130, 109] width 44 height 18
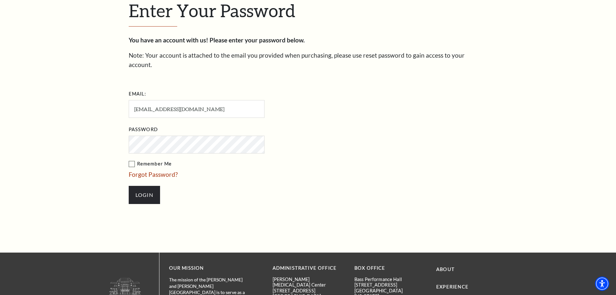
click at [131, 160] on label "Remember Me" at bounding box center [229, 164] width 201 height 8
click at [0, 0] on input "Remember Me" at bounding box center [0, 0] width 0 height 0
drag, startPoint x: 145, startPoint y: 187, endPoint x: 160, endPoint y: 183, distance: 14.9
click at [145, 186] on input "Login" at bounding box center [144, 195] width 31 height 18
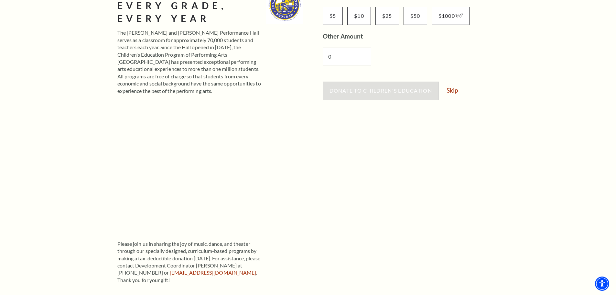
scroll to position [162, 0]
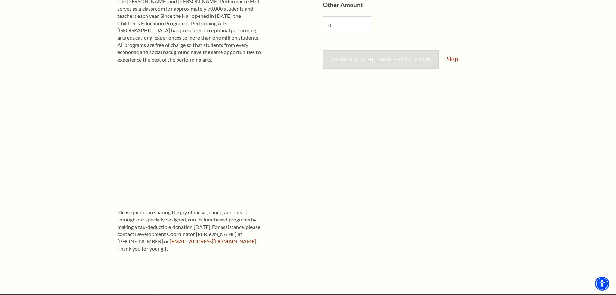
click at [456, 58] on link "Skip" at bounding box center [452, 59] width 11 height 6
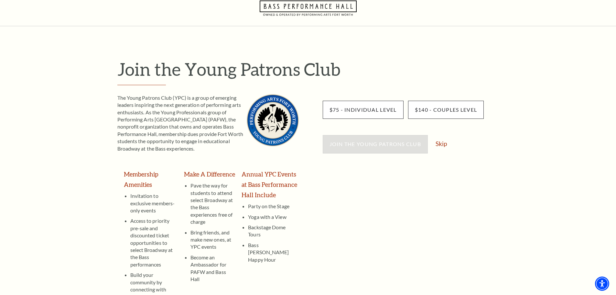
scroll to position [32, 0]
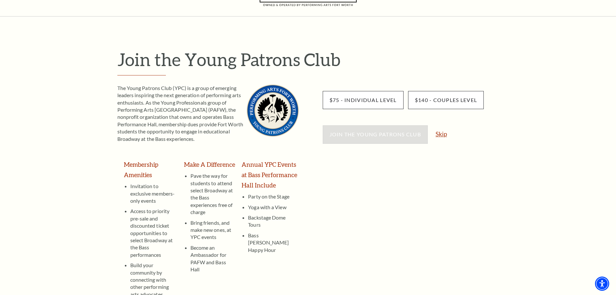
click at [442, 134] on link "Skip" at bounding box center [441, 134] width 11 height 6
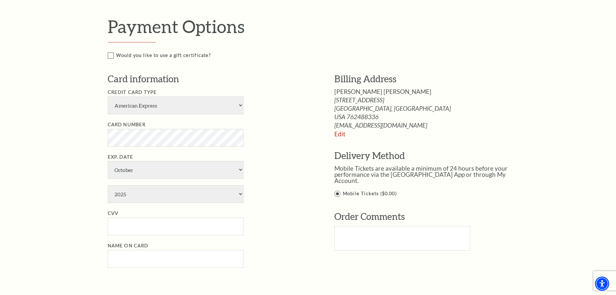
scroll to position [291, 0]
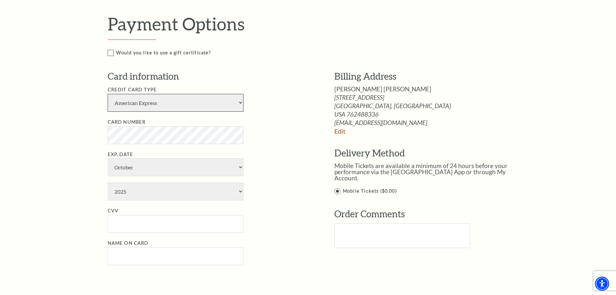
click at [234, 105] on select "American Express Visa Master Card Discover" at bounding box center [176, 103] width 136 height 18
select select "24"
click at [108, 94] on select "American Express Visa Master Card Discover" at bounding box center [176, 103] width 136 height 18
click at [262, 140] on li "Card Number" at bounding box center [211, 131] width 207 height 26
click at [179, 171] on select "January February March April May June July August September October November De…" at bounding box center [176, 167] width 136 height 18
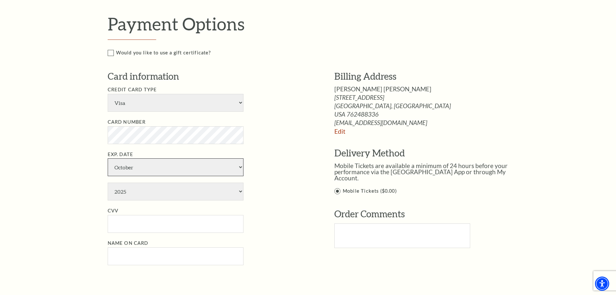
select select "9"
click at [108, 158] on select "January February March April May June July August September October November De…" at bounding box center [176, 167] width 136 height 18
click at [158, 192] on select "2025 2026 2027 2028 2029 2030 2031 2032 2033 2034" at bounding box center [176, 191] width 136 height 18
select select "2030"
click at [108, 182] on select "2025 2026 2027 2028 2029 2030 2031 2032 2033 2034" at bounding box center [176, 191] width 136 height 18
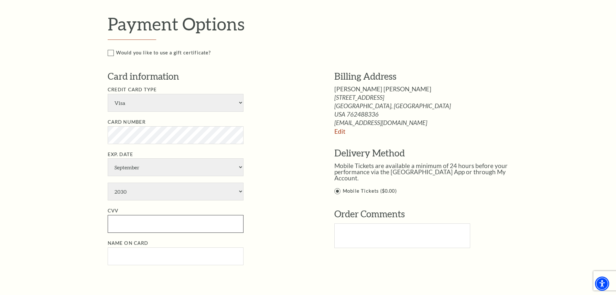
click at [152, 230] on input "CVV" at bounding box center [176, 224] width 136 height 18
type input "584"
click at [149, 256] on input "Name on Card" at bounding box center [176, 256] width 136 height 18
type input "Amy Tramm"
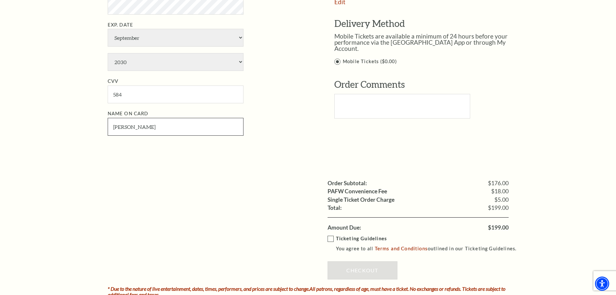
scroll to position [453, 0]
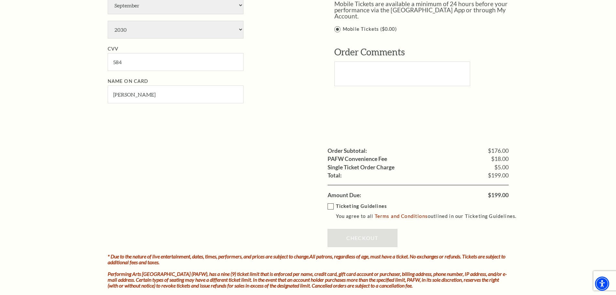
click at [329, 207] on label "Ticketing Guidelines You agree to all Terms and Conditions outlined in our Tick…" at bounding box center [425, 211] width 195 height 18
click at [0, 0] on input "Ticketing Guidelines You agree to all Terms and Conditions outlined in our Tick…" at bounding box center [0, 0] width 0 height 0
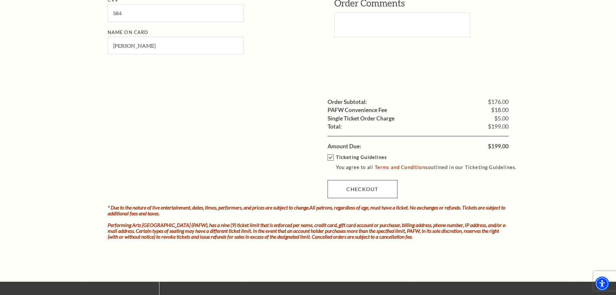
scroll to position [518, 0]
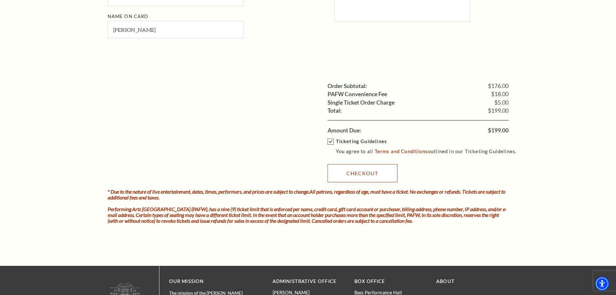
click at [356, 176] on link "Checkout" at bounding box center [363, 173] width 70 height 18
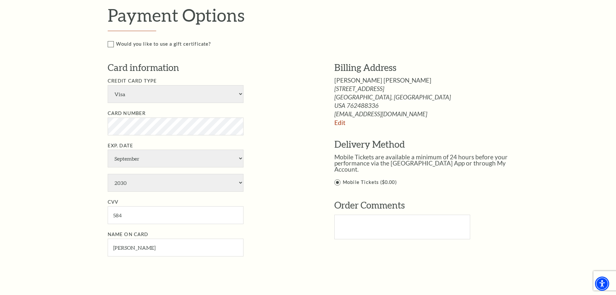
scroll to position [291, 0]
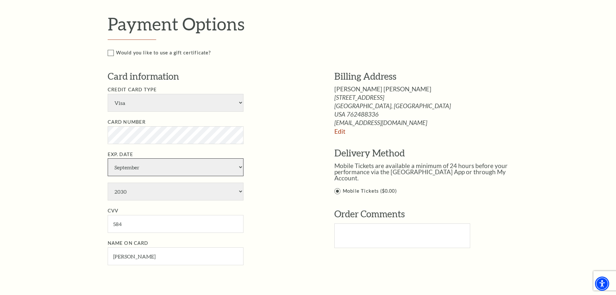
click at [165, 170] on select "January February March April May June July August September October November De…" at bounding box center [176, 167] width 136 height 18
click at [275, 164] on li "Exp. Date January February March April May June July August September October N…" at bounding box center [211, 175] width 207 height 50
click at [105, 138] on div "Payment Header Checkout / Payment Complete Purchase Single Ticket Show Details …" at bounding box center [308, 153] width 414 height 790
click at [278, 126] on li "Card Number" at bounding box center [211, 131] width 207 height 26
click at [182, 168] on select "January February March April May June July August September October November De…" at bounding box center [176, 167] width 136 height 18
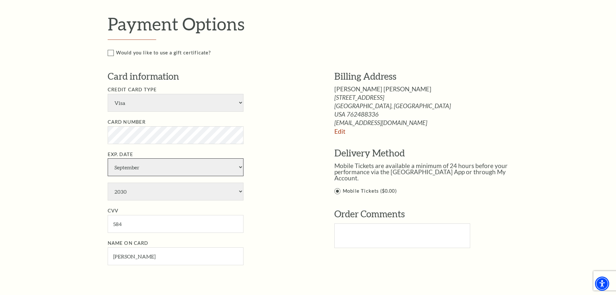
click at [108, 158] on select "January February March April May June July August September October November De…" at bounding box center [176, 167] width 136 height 18
click at [163, 186] on select "2025 2026 2027 2028 2029 2030 2031 2032 2033 2034" at bounding box center [176, 191] width 136 height 18
click at [108, 182] on select "2025 2026 2027 2028 2029 2030 2031 2032 2033 2034" at bounding box center [176, 191] width 136 height 18
click at [146, 225] on input "584" at bounding box center [176, 224] width 136 height 18
drag, startPoint x: 172, startPoint y: 250, endPoint x: 96, endPoint y: 253, distance: 76.4
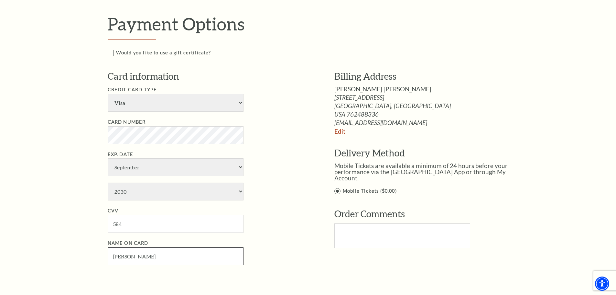
click at [96, 253] on div "Notice × Tickets cannot be removed during a Ticket Exchange. Choose Start Over …" at bounding box center [308, 153] width 616 height 790
type input "Amy Tramm"
click at [275, 240] on li "Name on Card Amy Tramm" at bounding box center [211, 252] width 207 height 26
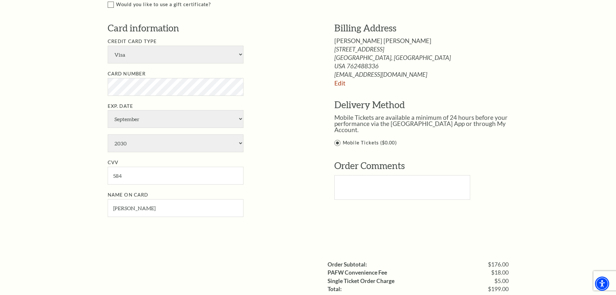
scroll to position [453, 0]
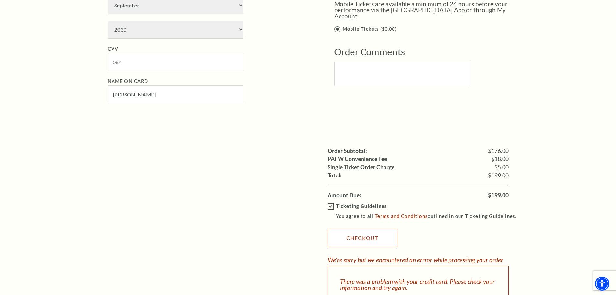
click at [383, 237] on link "Checkout" at bounding box center [363, 238] width 70 height 18
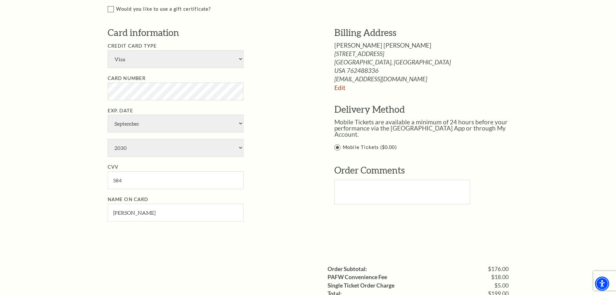
scroll to position [324, 0]
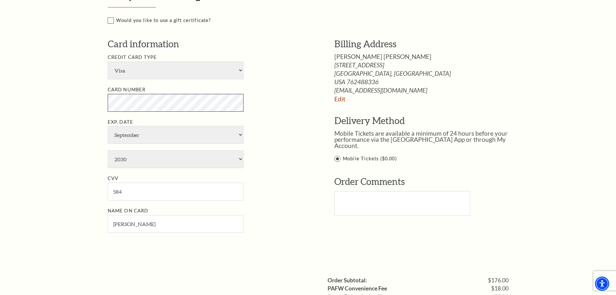
click at [64, 103] on div "Notice × Tickets cannot be removed during a Ticket Exchange. Choose Start Over …" at bounding box center [308, 120] width 616 height 790
click at [296, 136] on li "Exp. Date January February March April May June July August September October N…" at bounding box center [211, 143] width 207 height 50
click at [208, 135] on select "January February March April May June July August September October November De…" at bounding box center [176, 135] width 136 height 18
select select "2"
click at [108, 126] on select "January February March April May June July August September October November De…" at bounding box center [176, 135] width 136 height 18
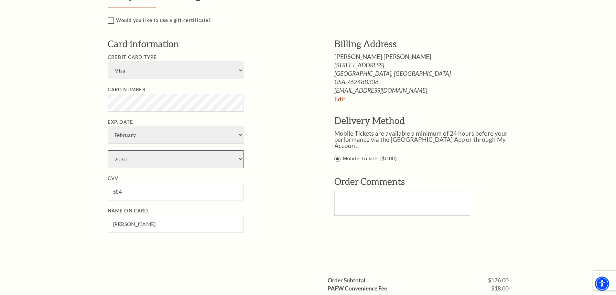
click at [165, 160] on select "2025 2026 2027 2028 2029 2030 2031 2032 2033 2034" at bounding box center [176, 159] width 136 height 18
select select "2026"
click at [108, 150] on select "2025 2026 2027 2028 2029 2030 2031 2032 2033 2034" at bounding box center [176, 159] width 136 height 18
drag, startPoint x: 139, startPoint y: 193, endPoint x: 122, endPoint y: 192, distance: 17.8
click at [122, 192] on input "584" at bounding box center [176, 191] width 136 height 18
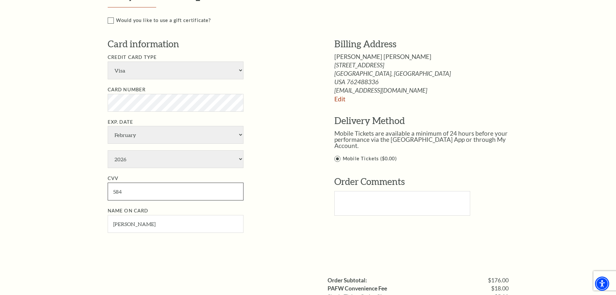
drag, startPoint x: 118, startPoint y: 192, endPoint x: 104, endPoint y: 195, distance: 14.2
click at [104, 195] on div "Payment Header Checkout / Payment Complete Purchase Single Ticket Show Details …" at bounding box center [308, 120] width 414 height 790
type input "046"
drag, startPoint x: 163, startPoint y: 231, endPoint x: 95, endPoint y: 223, distance: 68.1
click at [95, 223] on div "Notice × Tickets cannot be removed during a Ticket Exchange. Choose Start Over …" at bounding box center [308, 120] width 616 height 790
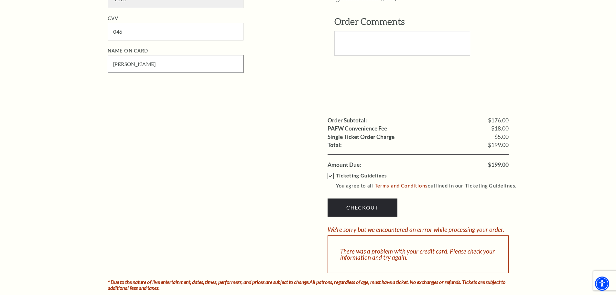
scroll to position [485, 0]
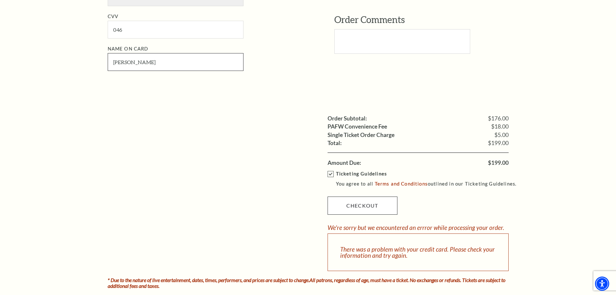
type input "Amy B Tramm"
click at [376, 206] on link "Checkout" at bounding box center [363, 205] width 70 height 18
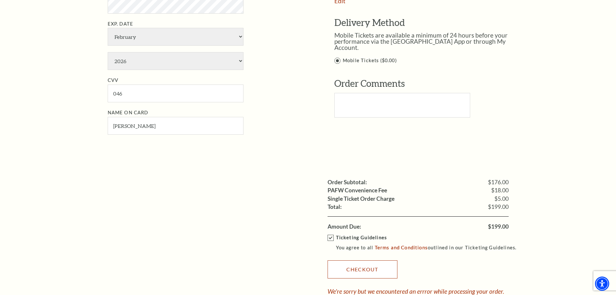
scroll to position [324, 0]
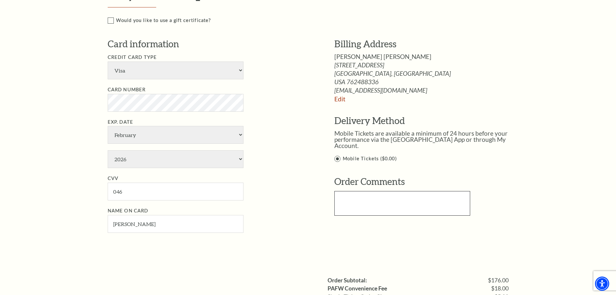
click at [368, 196] on textarea "Text area" at bounding box center [403, 203] width 136 height 25
click at [337, 100] on link "Edit" at bounding box center [340, 98] width 11 height 7
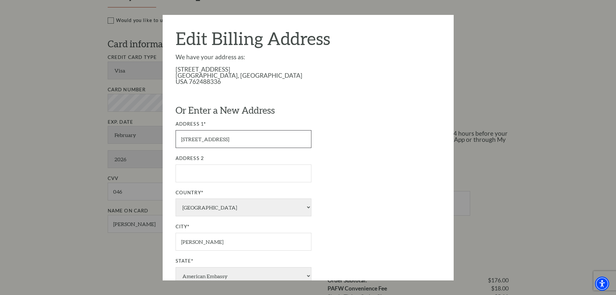
drag, startPoint x: 217, startPoint y: 136, endPoint x: 147, endPoint y: 137, distance: 70.2
click at [147, 137] on div "Payment Options Would you like to use a gift certificate? Gift Certificate Numb…" at bounding box center [315, 116] width 415 height 271
click at [147, 137] on div at bounding box center [308, 147] width 616 height 295
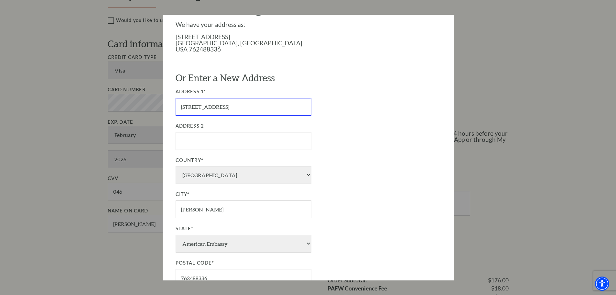
type input "1628 Wicklow Lane"
click at [395, 189] on div "We have your address as: 533 Ivy Ct Keller, TX USA 762488336 Or Enter a New Add…" at bounding box center [308, 157] width 265 height 272
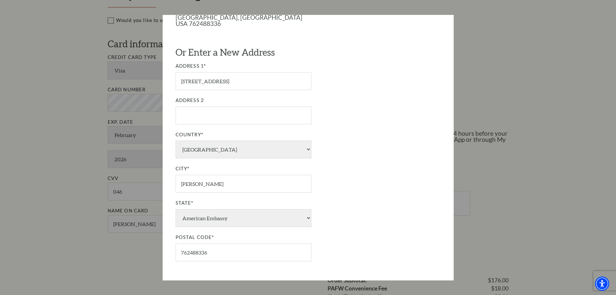
scroll to position [109, 0]
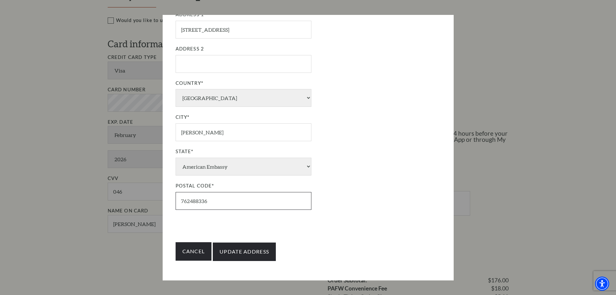
drag, startPoint x: 236, startPoint y: 204, endPoint x: 148, endPoint y: 199, distance: 87.9
click at [148, 199] on div "Payment Options Would you like to use a gift certificate? Gift Certificate Numb…" at bounding box center [315, 116] width 415 height 271
type input "76262"
click at [384, 191] on div "Postal Code* 76262" at bounding box center [281, 196] width 210 height 28
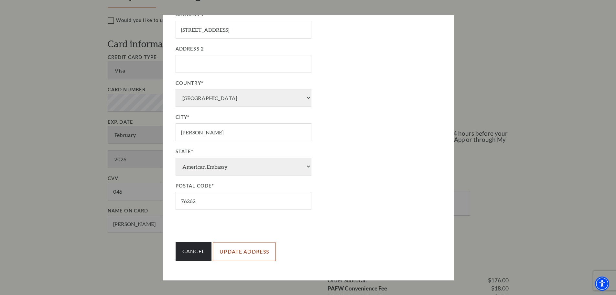
click at [248, 250] on input "Update Address" at bounding box center [244, 251] width 63 height 18
type input "Update Address"
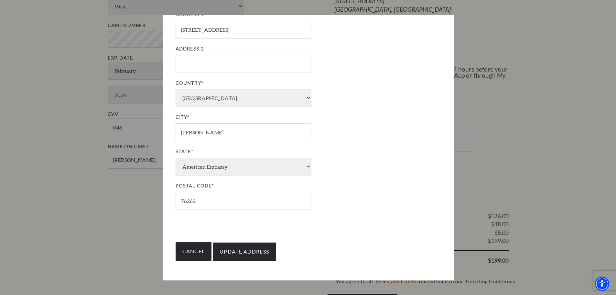
scroll to position [388, 0]
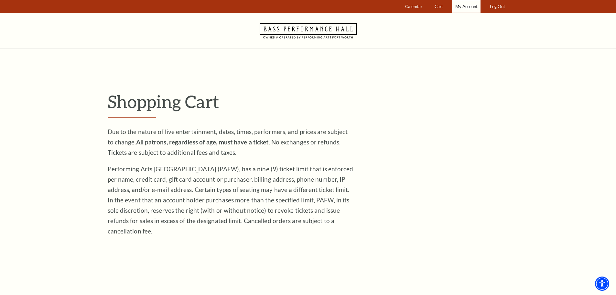
click at [468, 8] on span "My Account" at bounding box center [467, 6] width 22 height 5
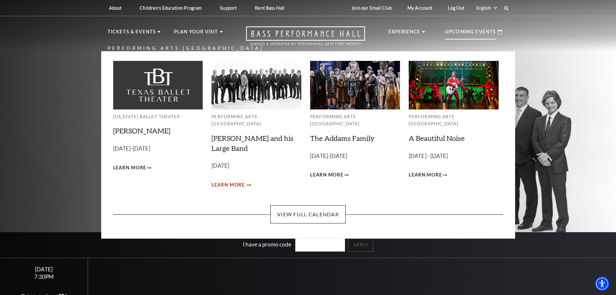
click at [223, 181] on span "Learn More" at bounding box center [228, 185] width 33 height 8
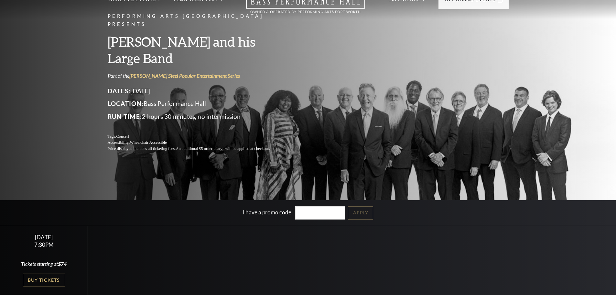
scroll to position [65, 0]
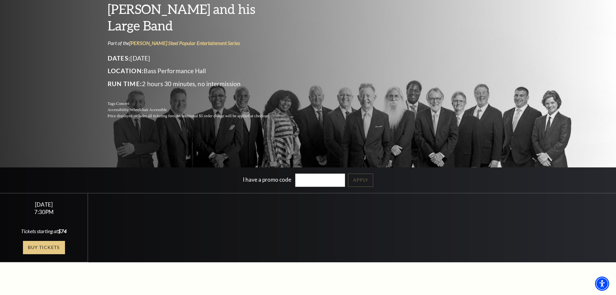
click at [47, 248] on link "Buy Tickets" at bounding box center [44, 247] width 42 height 13
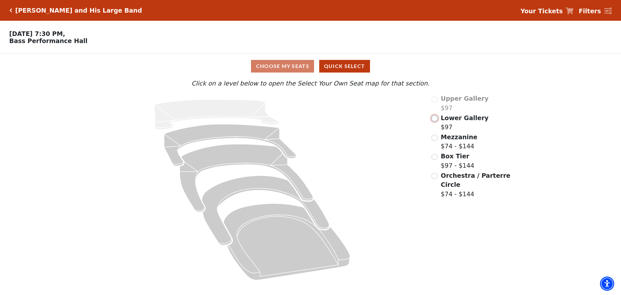
click at [436, 120] on input "Lower Gallery$97\a" at bounding box center [435, 118] width 6 height 6
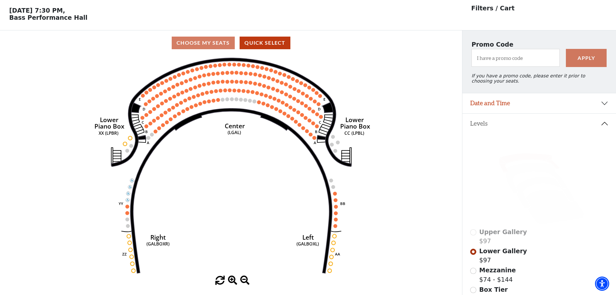
scroll to position [30, 0]
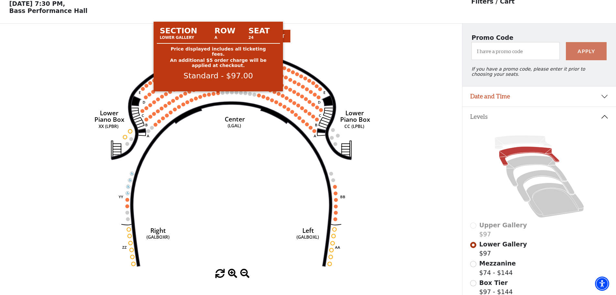
click at [218, 95] on circle at bounding box center [218, 93] width 4 height 4
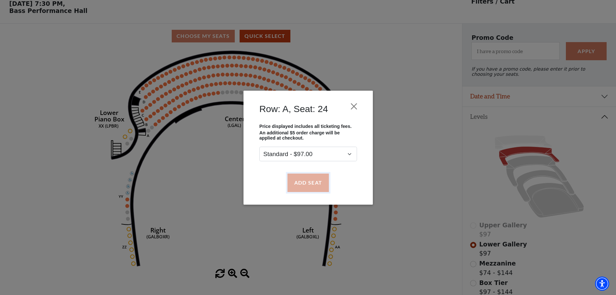
click at [298, 180] on button "Add Seat" at bounding box center [307, 182] width 41 height 18
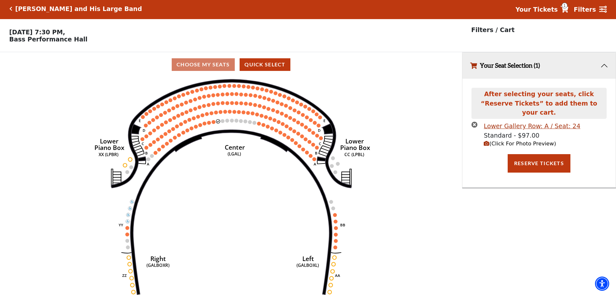
scroll to position [0, 0]
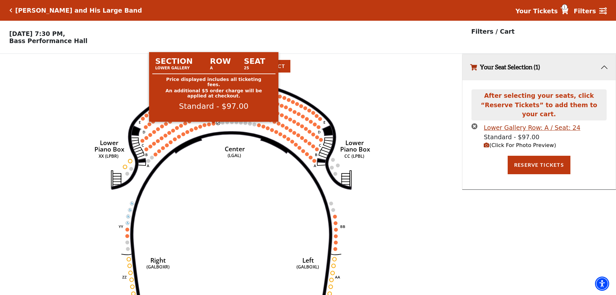
click at [213, 126] on circle at bounding box center [214, 124] width 4 height 4
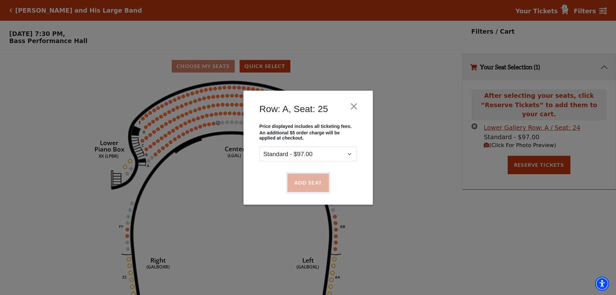
click at [313, 181] on button "Add Seat" at bounding box center [307, 182] width 41 height 18
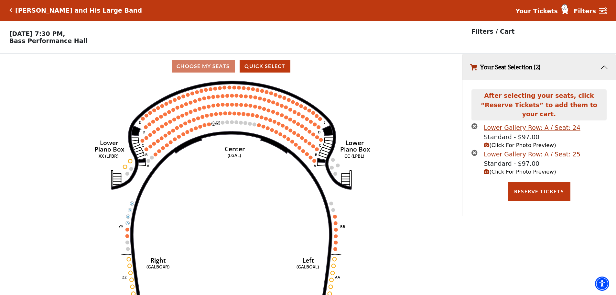
click at [485, 142] on icon "(Click For Photo Preview)" at bounding box center [487, 145] width 6 height 6
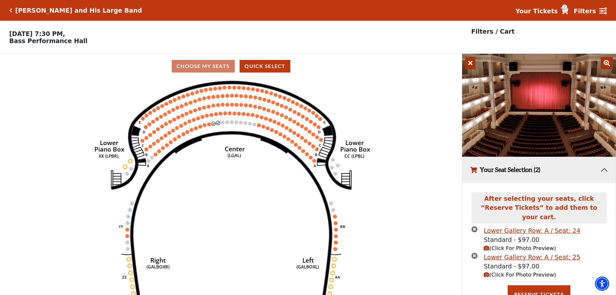
scroll to position [17, 0]
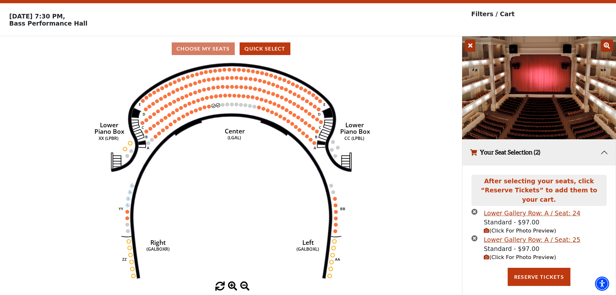
click at [333, 201] on use "Seat Selected" at bounding box center [335, 198] width 4 height 4
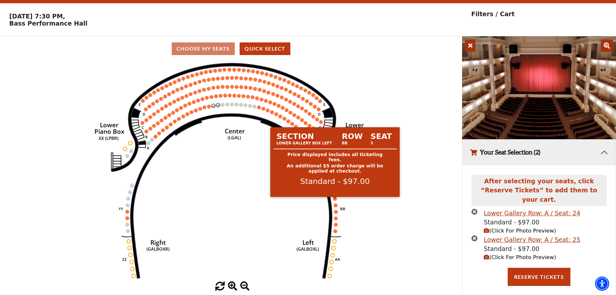
click at [337, 201] on circle at bounding box center [335, 199] width 4 height 4
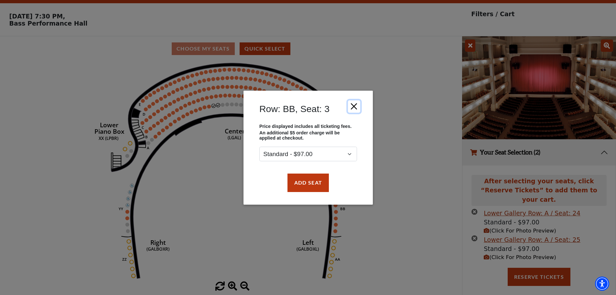
click at [355, 105] on button "Close" at bounding box center [354, 106] width 12 height 12
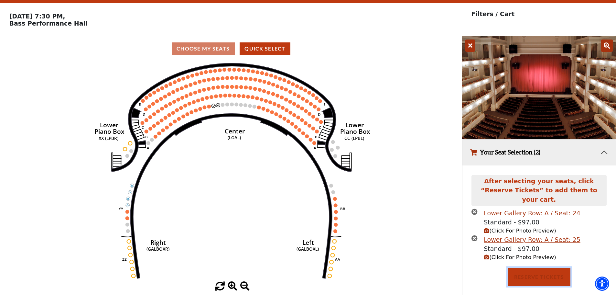
click at [544, 271] on button "Reserve Tickets" at bounding box center [539, 277] width 63 height 18
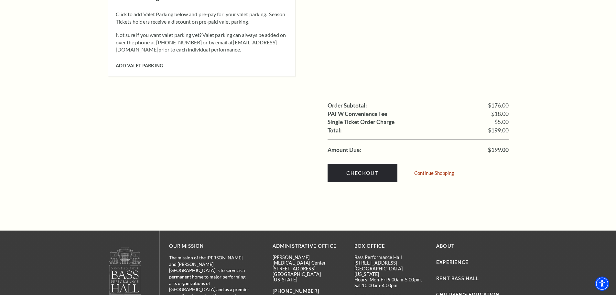
scroll to position [615, 0]
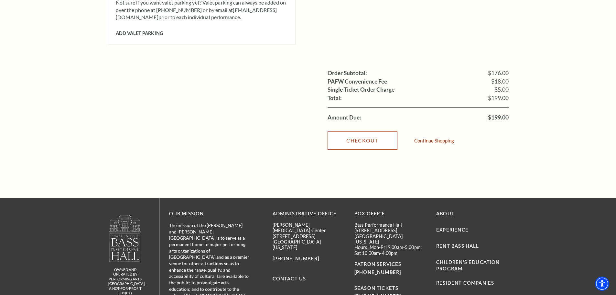
click at [374, 131] on link "Checkout" at bounding box center [363, 140] width 70 height 18
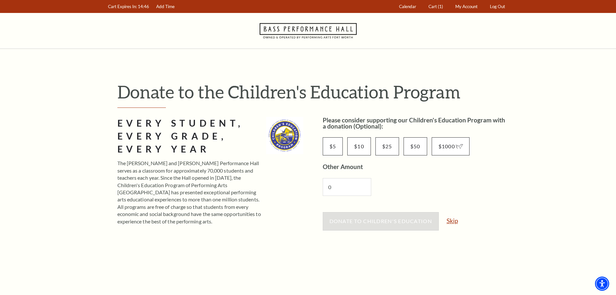
click at [455, 218] on link "Skip" at bounding box center [452, 220] width 11 height 6
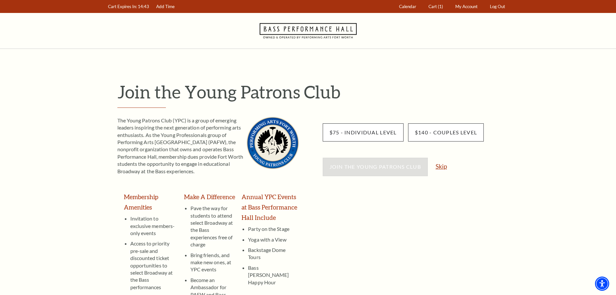
click at [439, 166] on link "Skip" at bounding box center [441, 166] width 11 height 6
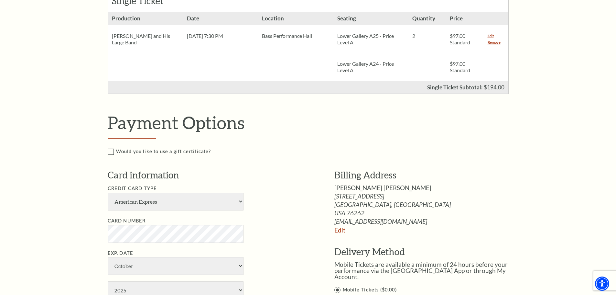
scroll to position [194, 0]
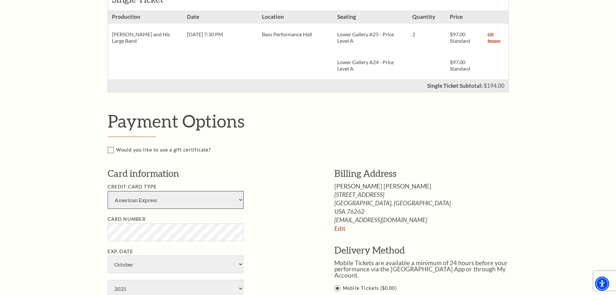
click at [207, 202] on select "American Express Visa Master Card Discover" at bounding box center [176, 200] width 136 height 18
select select "24"
click at [108, 191] on select "American Express Visa Master Card Discover" at bounding box center [176, 200] width 136 height 18
click at [296, 227] on li "Card Number" at bounding box center [211, 228] width 207 height 26
click at [190, 266] on select "January February March April May June July August September October November De…" at bounding box center [176, 264] width 136 height 18
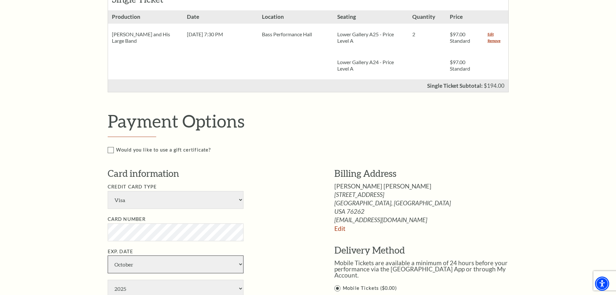
select select "9"
click at [108, 255] on select "January February March April May June July August September October November De…" at bounding box center [176, 264] width 136 height 18
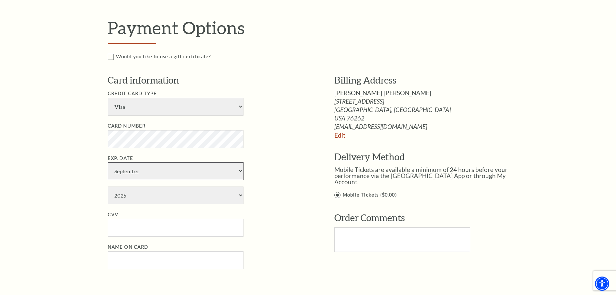
scroll to position [291, 0]
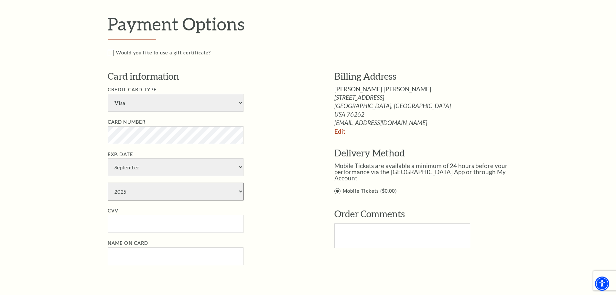
click at [144, 187] on select "2025 2026 2027 2028 2029 2030 2031 2032 2033 2034" at bounding box center [176, 191] width 136 height 18
select select "2030"
click at [108, 182] on select "2025 2026 2027 2028 2029 2030 2031 2032 2033 2034" at bounding box center [176, 191] width 136 height 18
click at [122, 225] on input "CVV" at bounding box center [176, 224] width 136 height 18
type input "584"
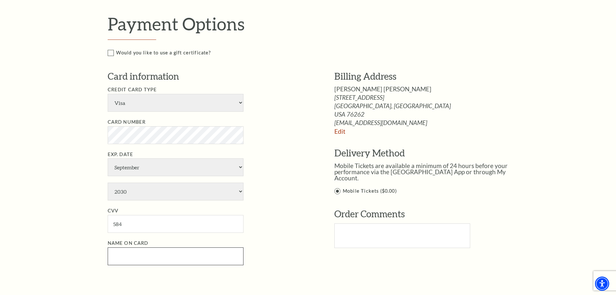
click at [135, 261] on input "Name on Card" at bounding box center [176, 256] width 136 height 18
type input "Amy B Tramm"
click at [361, 223] on textarea "Text area" at bounding box center [403, 235] width 136 height 25
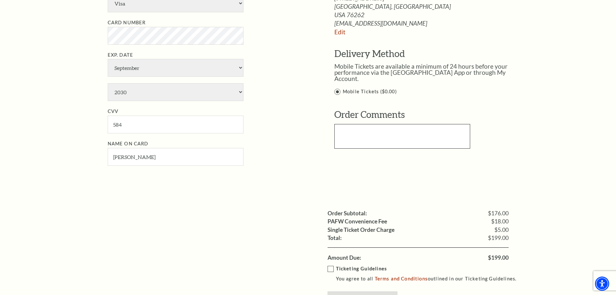
scroll to position [485, 0]
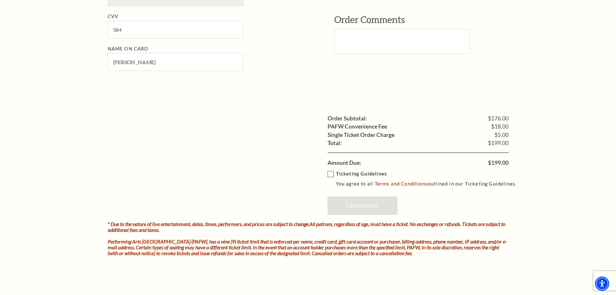
click at [333, 173] on label "Ticketing Guidelines You agree to all Terms and Conditions outlined in our Tick…" at bounding box center [425, 179] width 195 height 18
click at [0, 0] on input "Ticketing Guidelines You agree to all Terms and Conditions outlined in our Tick…" at bounding box center [0, 0] width 0 height 0
click at [369, 207] on link "Checkout" at bounding box center [363, 205] width 70 height 18
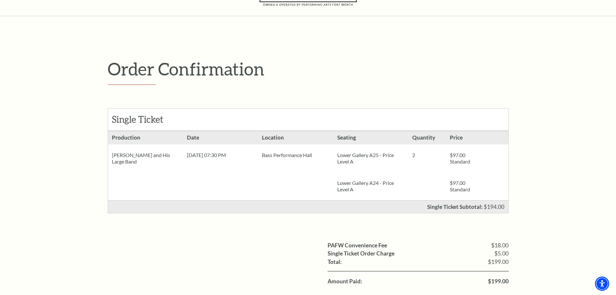
scroll to position [129, 0]
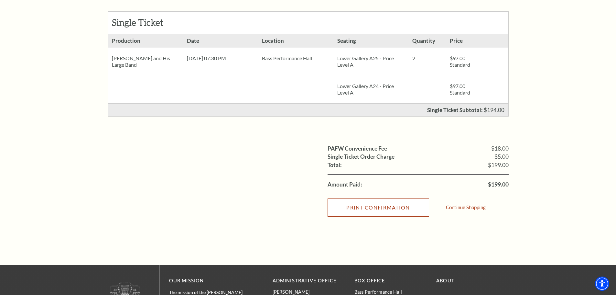
click at [378, 205] on input "Print Confirmation" at bounding box center [379, 207] width 102 height 18
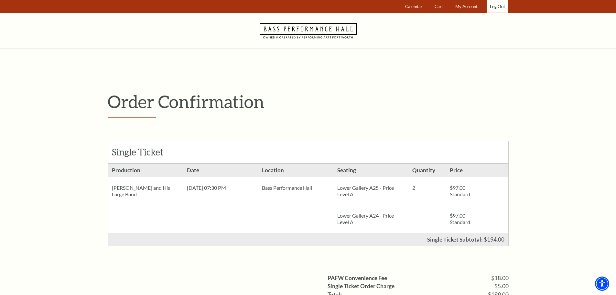
click at [503, 6] on link "Log Out" at bounding box center [497, 6] width 21 height 13
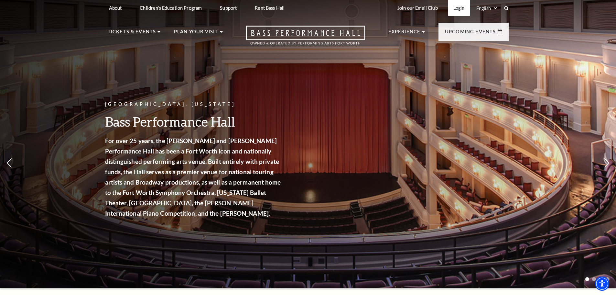
click at [461, 8] on link "Login" at bounding box center [459, 8] width 22 height 16
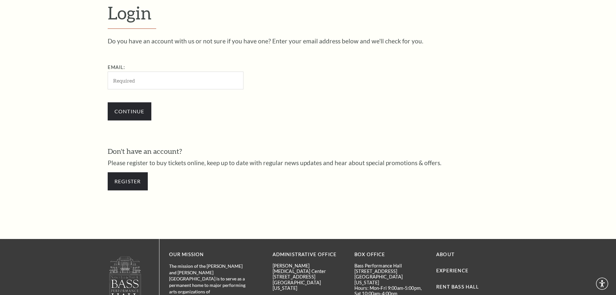
scroll to position [216, 0]
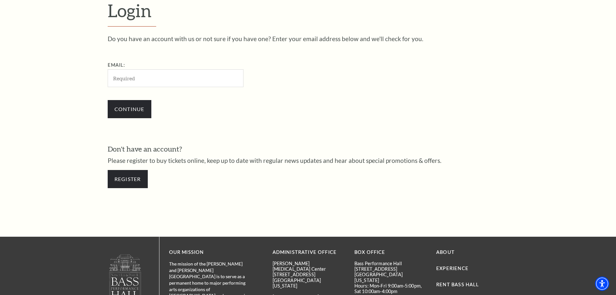
click at [192, 78] on input "Email:" at bounding box center [176, 78] width 136 height 18
type input "[EMAIL_ADDRESS][DOMAIN_NAME]"
click at [139, 113] on input "Continue" at bounding box center [130, 109] width 44 height 18
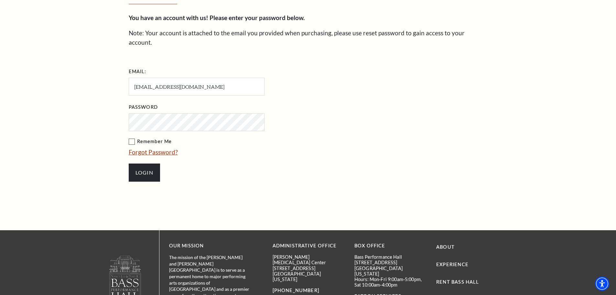
scroll to position [287, 0]
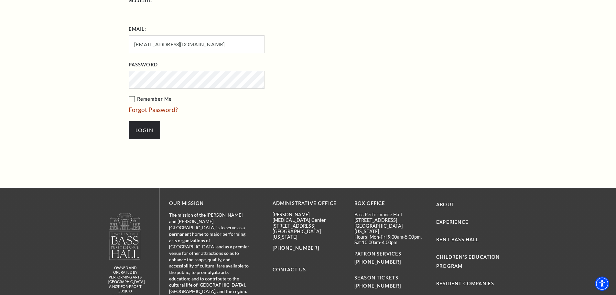
click at [132, 95] on label "Remember Me" at bounding box center [229, 99] width 201 height 8
click at [0, 0] on input "Remember Me" at bounding box center [0, 0] width 0 height 0
click at [150, 121] on input "Login" at bounding box center [144, 130] width 31 height 18
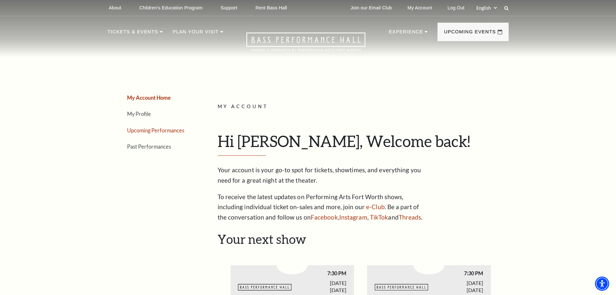
click at [146, 131] on link "Upcoming Performances" at bounding box center [155, 130] width 57 height 6
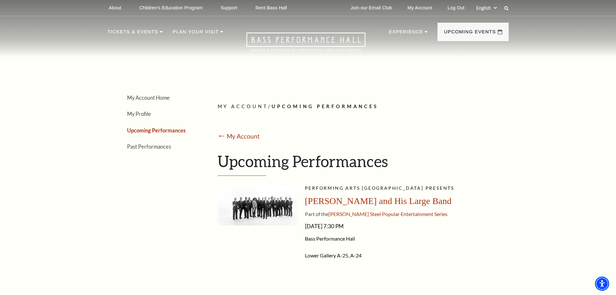
scroll to position [32, 0]
